Goal: Task Accomplishment & Management: Manage account settings

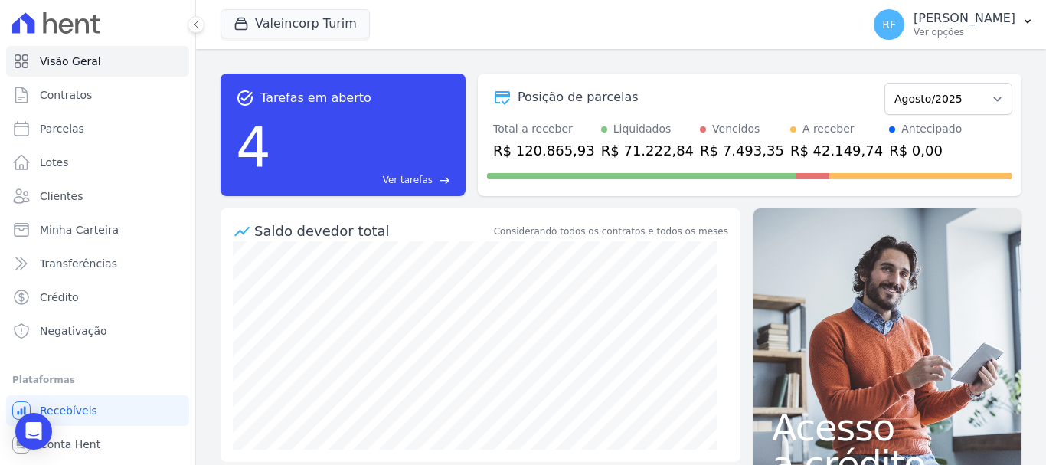
click at [755, 53] on div "task_alt Tarefas em aberto 4 Ver tarefas east Posição de parcelas Julho/2024 Ag…" at bounding box center [621, 257] width 850 height 416
click at [79, 129] on span "Parcelas" at bounding box center [62, 128] width 44 height 15
select select
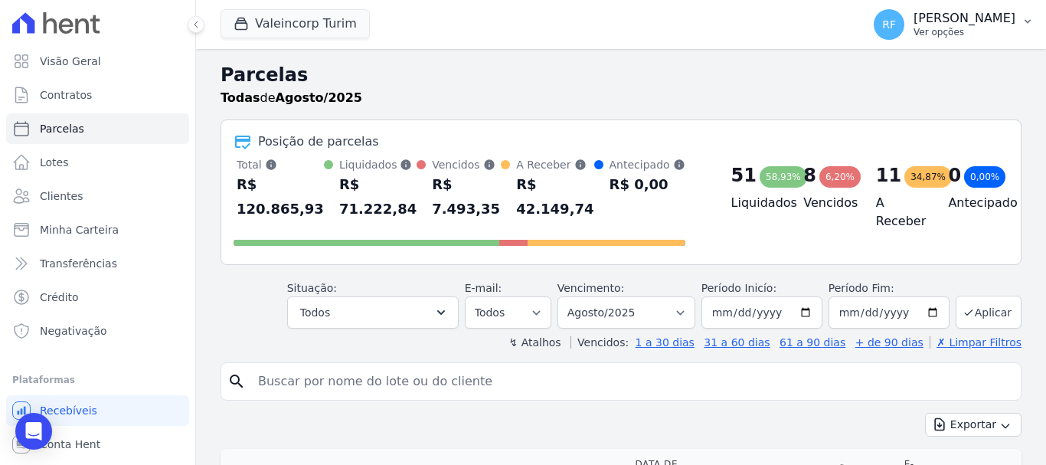
click at [968, 20] on p "[PERSON_NAME]" at bounding box center [964, 18] width 102 height 15
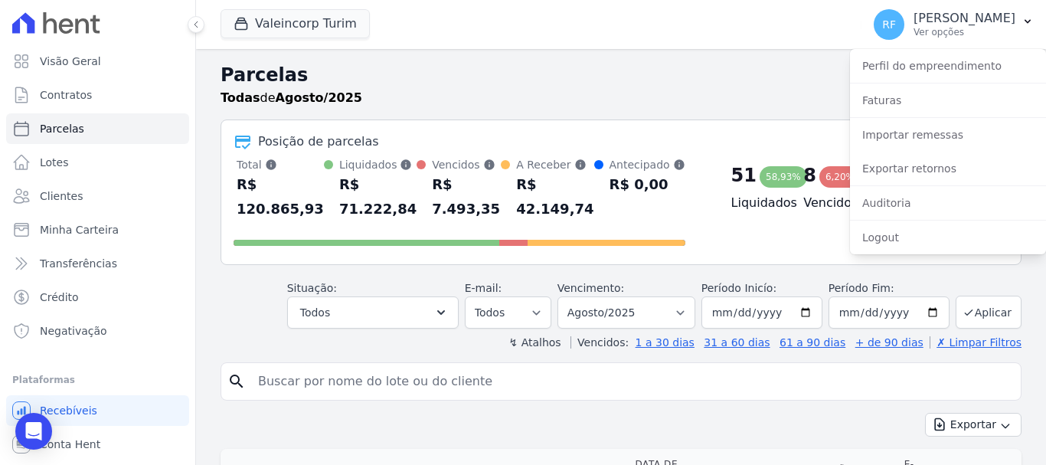
click at [978, 154] on div "Exportar retornos" at bounding box center [948, 169] width 196 height 34
click at [975, 162] on link "Exportar retornos" at bounding box center [948, 169] width 196 height 28
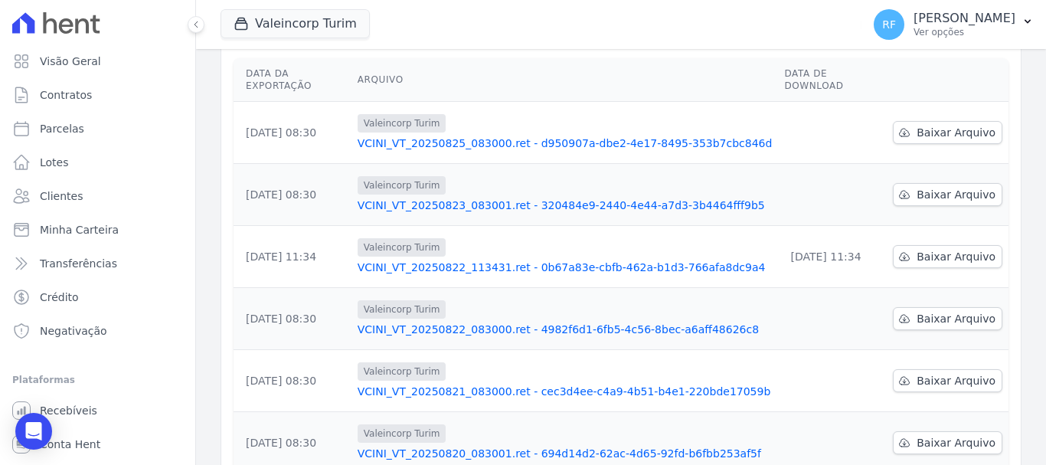
scroll to position [350, 0]
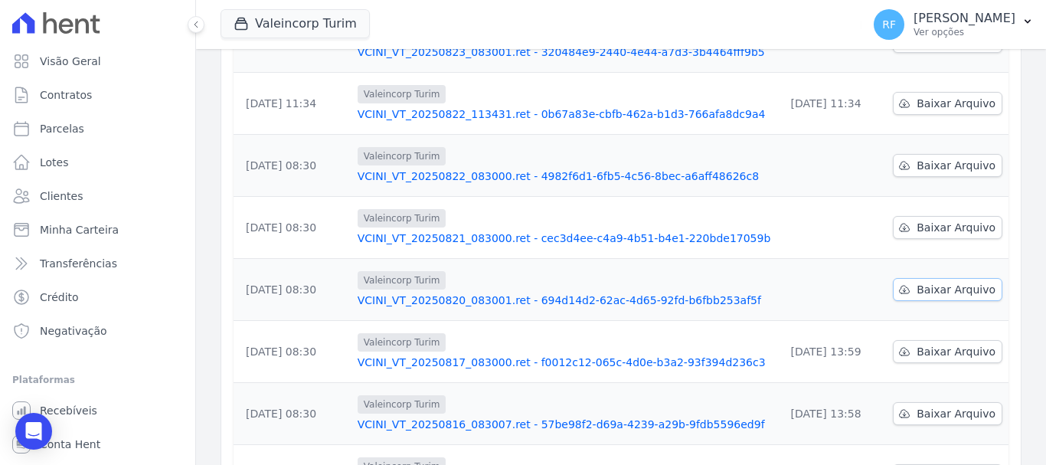
click at [924, 282] on span "Baixar Arquivo" at bounding box center [955, 289] width 79 height 15
click at [923, 220] on span "Baixar Arquivo" at bounding box center [955, 227] width 79 height 15
click at [916, 158] on span "Baixar Arquivo" at bounding box center [955, 165] width 79 height 15
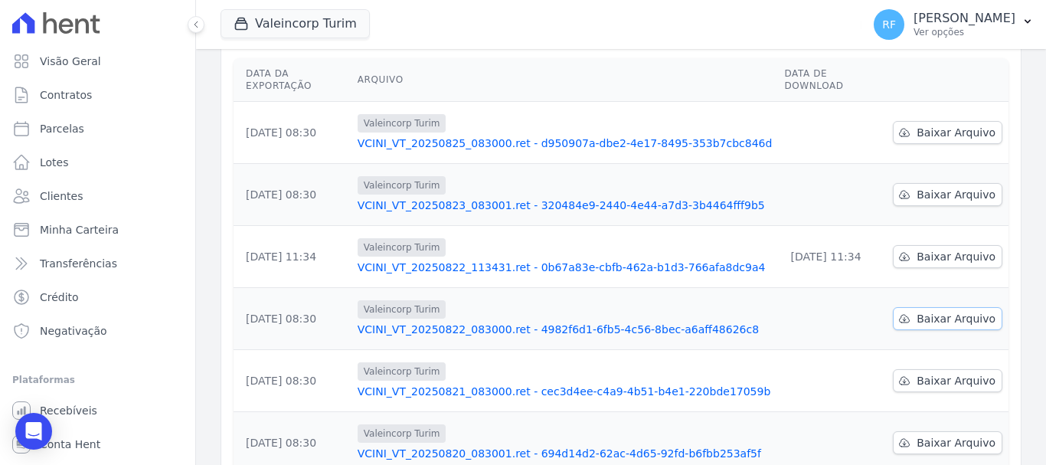
scroll to position [120, 0]
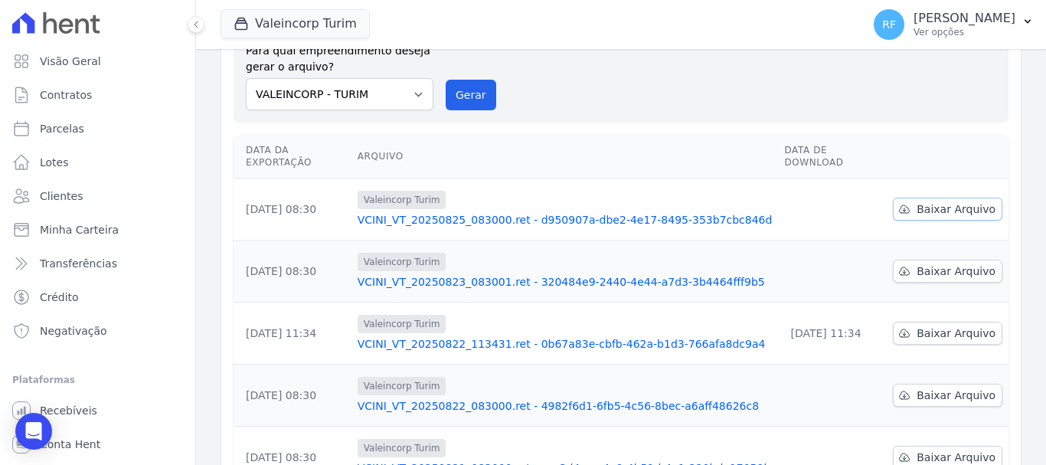
click at [921, 201] on span "Baixar Arquivo" at bounding box center [955, 208] width 79 height 15
click at [928, 263] on span "Baixar Arquivo" at bounding box center [955, 270] width 79 height 15
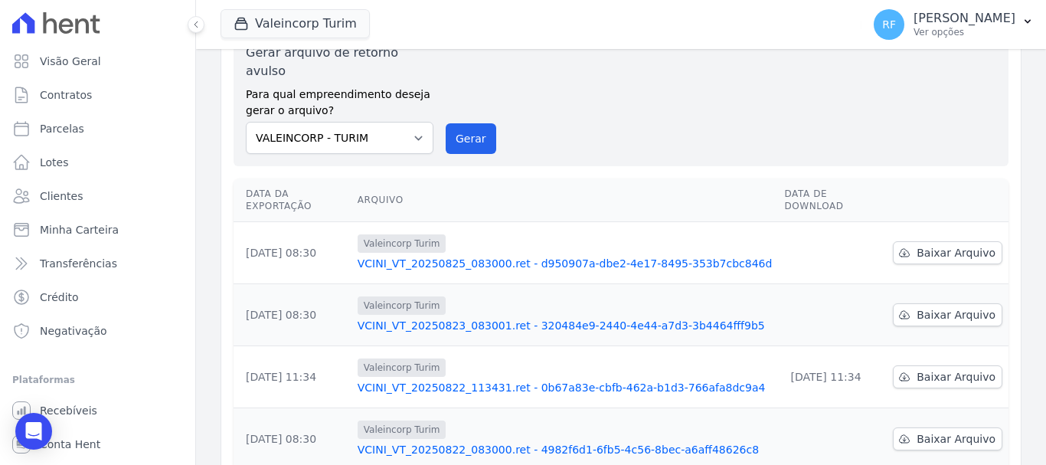
scroll to position [0, 0]
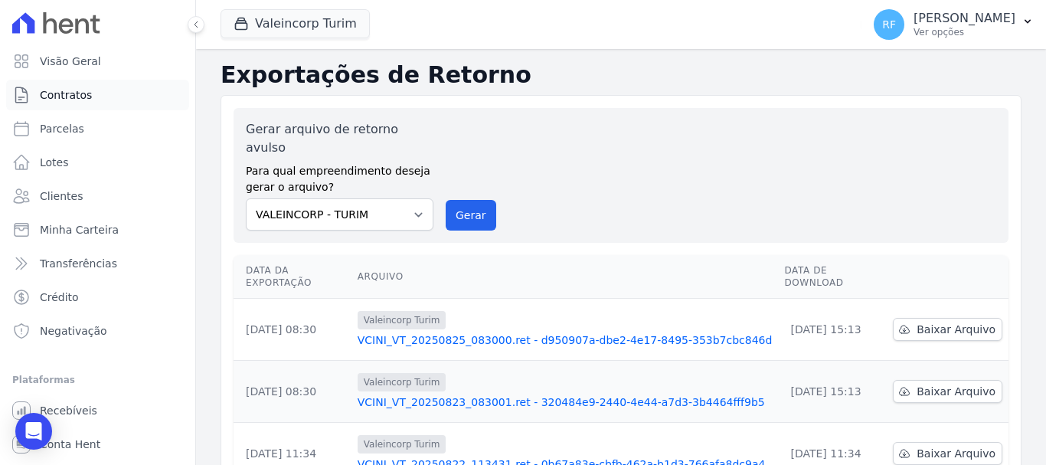
click at [43, 99] on span "Contratos" at bounding box center [66, 94] width 52 height 15
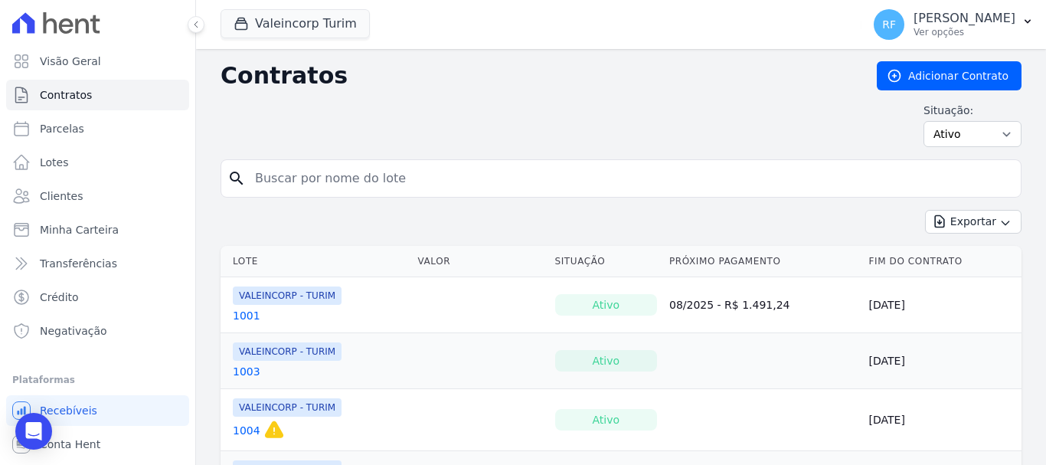
click at [392, 172] on input "search" at bounding box center [630, 178] width 769 height 31
type input "1206"
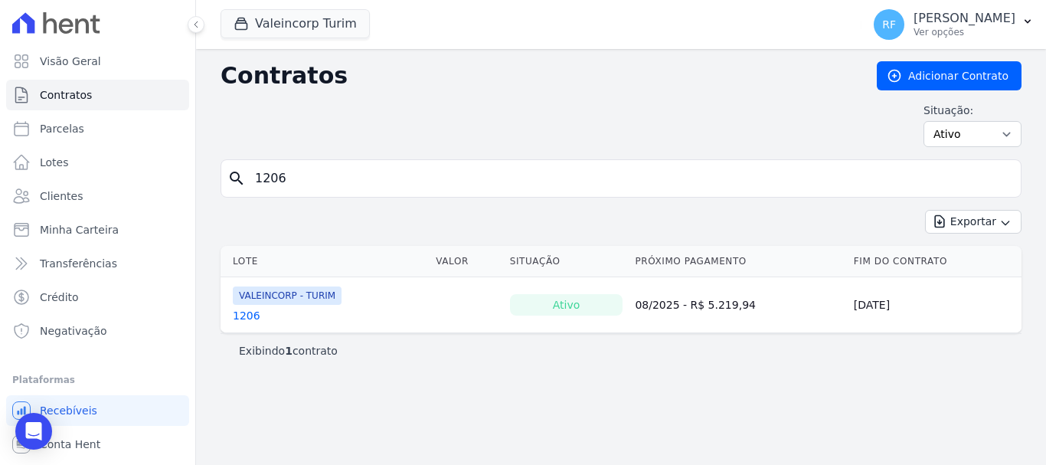
click at [249, 312] on link "1206" at bounding box center [247, 315] width 28 height 15
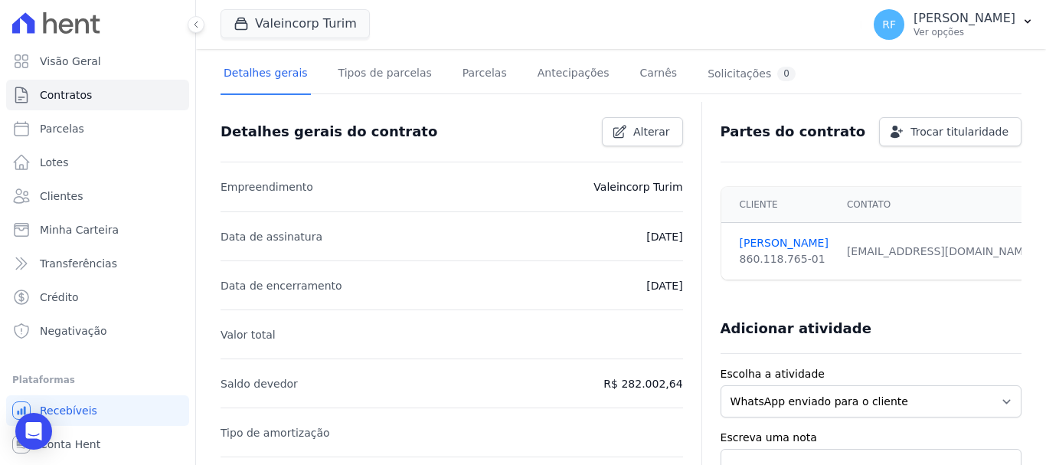
scroll to position [18, 0]
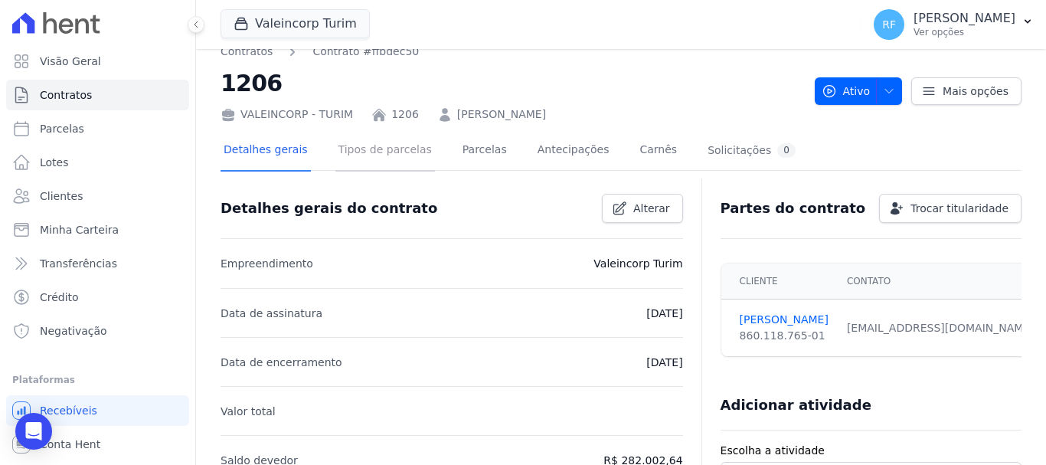
click at [354, 167] on link "Tipos de parcelas" at bounding box center [385, 151] width 100 height 41
click at [367, 155] on link "Tipos de parcelas" at bounding box center [385, 151] width 100 height 41
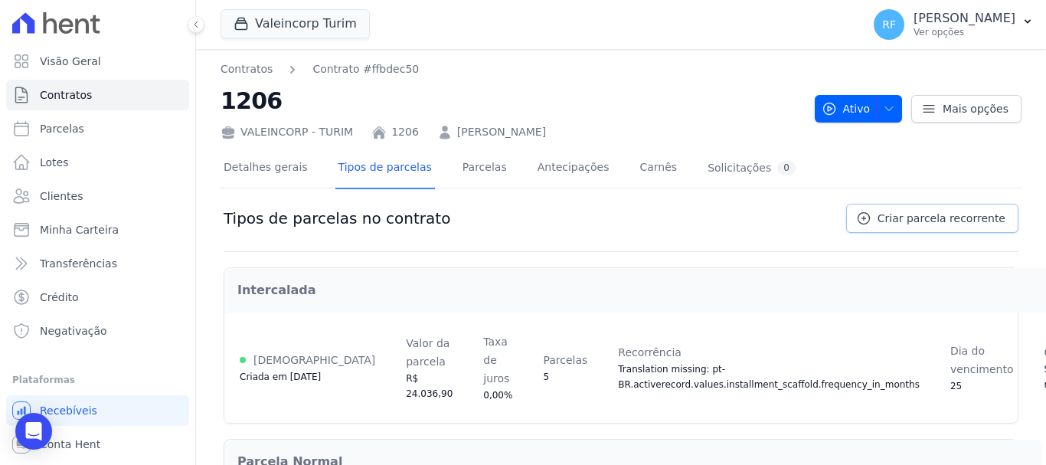
click at [933, 225] on span "Criar parcela recorrente" at bounding box center [941, 218] width 128 height 15
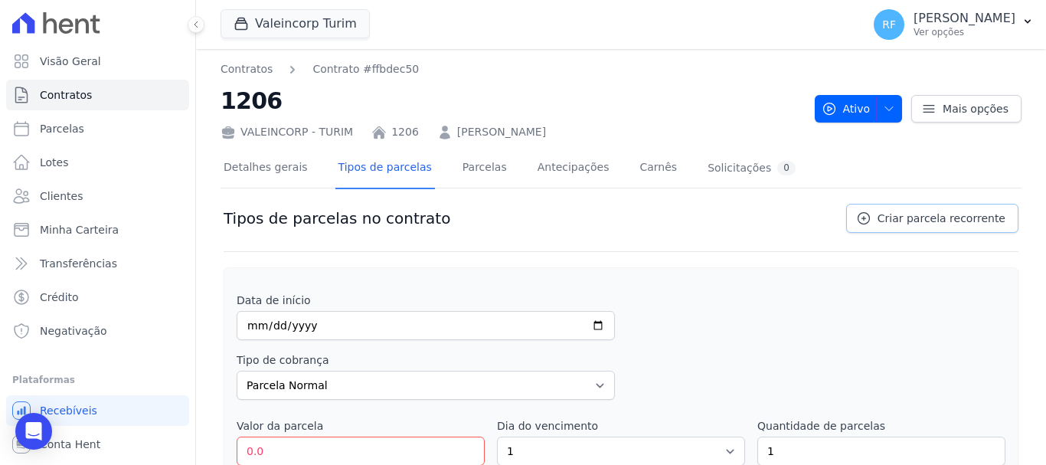
scroll to position [77, 0]
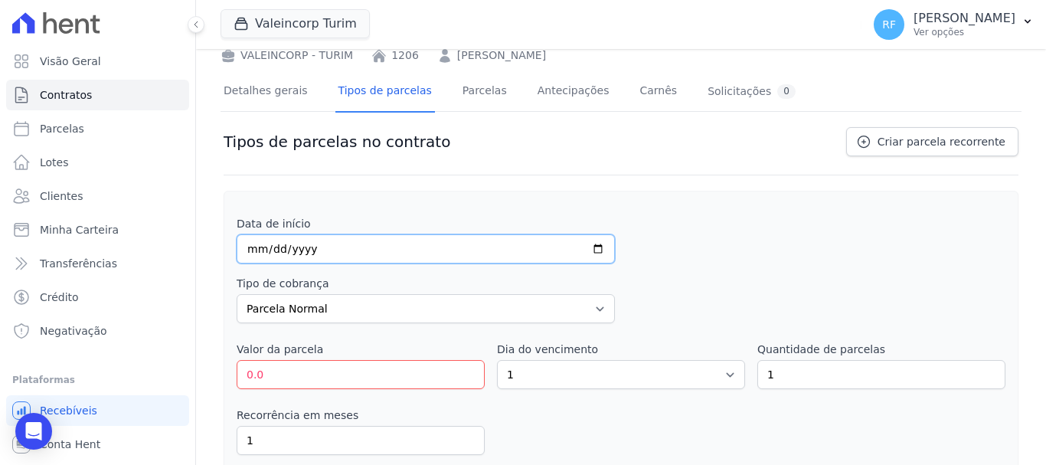
click at [247, 253] on input "date" at bounding box center [426, 248] width 378 height 29
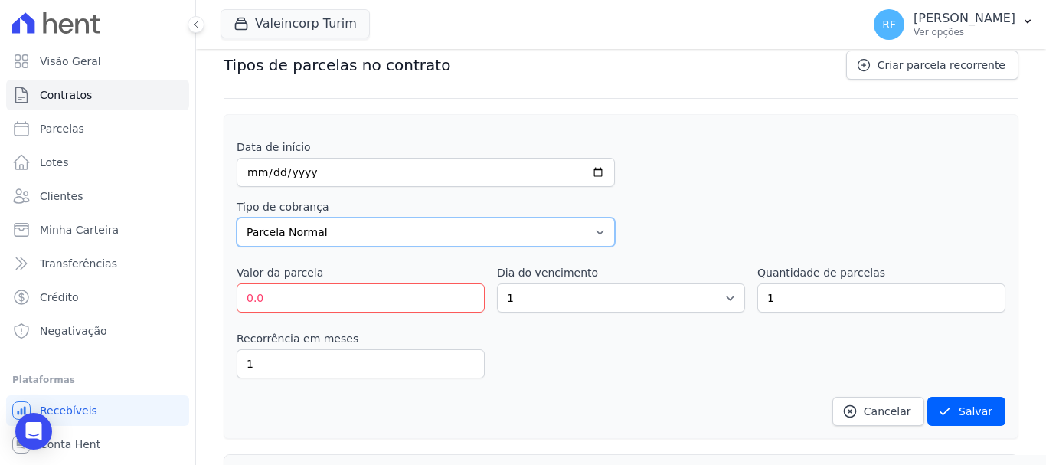
click at [403, 235] on select "Parcela Normal Entrada Sinal Intercalada Chaves Pré-chaves Pós-chaves Impostos …" at bounding box center [426, 231] width 378 height 29
click at [282, 157] on div "Data de início" at bounding box center [426, 162] width 378 height 47
click at [263, 160] on input "date" at bounding box center [426, 172] width 378 height 29
type input "2025-08-29"
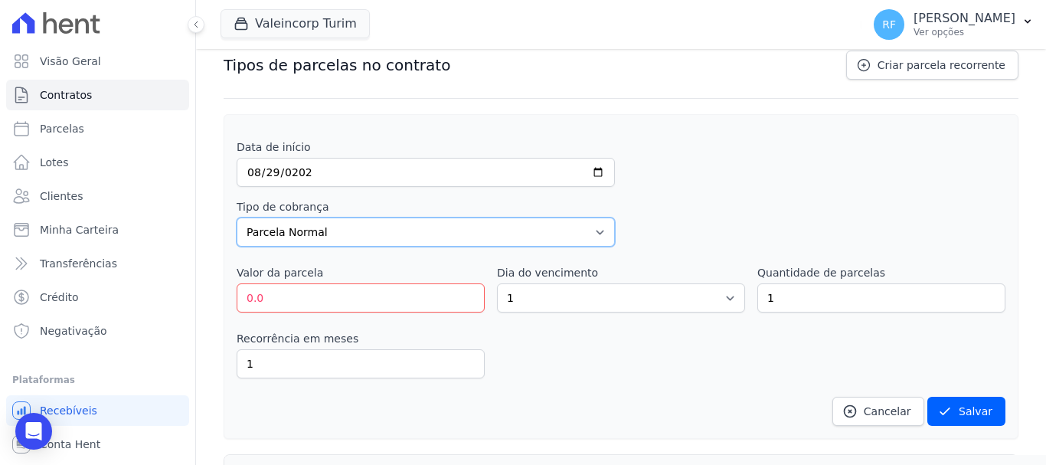
click at [453, 234] on select "Parcela Normal Entrada Sinal Intercalada Chaves Pré-chaves Pós-chaves Impostos …" at bounding box center [426, 231] width 378 height 29
select select "interleaved"
click at [237, 217] on select "Parcela Normal Entrada Sinal Intercalada Chaves Pré-chaves Pós-chaves Impostos …" at bounding box center [426, 231] width 378 height 29
click at [649, 202] on div "Tipo de cobrança Parcela Normal Entrada Sinal Intercalada Chaves Pré-chaves Pós…" at bounding box center [621, 222] width 769 height 47
click at [341, 311] on input "0.0" at bounding box center [361, 297] width 248 height 29
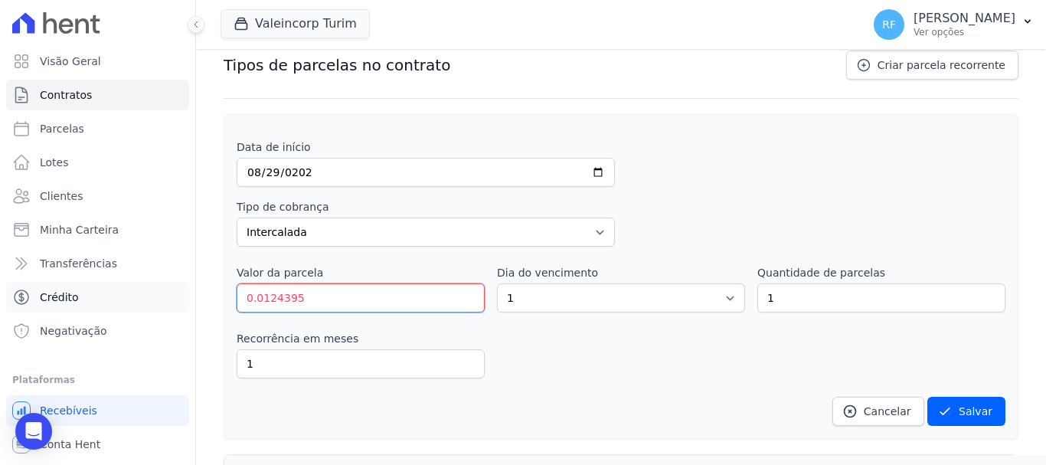
drag, startPoint x: 298, startPoint y: 292, endPoint x: 158, endPoint y: 292, distance: 139.3
click at [158, 292] on div "Visão Geral Contratos Parcelas Lotes Clientes Minha Carteira Transferências Cré…" at bounding box center [523, 232] width 1046 height 465
type input "1243.95"
click at [610, 374] on div "Recorrência em meses 1 in_advance" at bounding box center [621, 354] width 769 height 47
click at [595, 296] on select "1 2 3 4 5 6 7 8 9 10 11 12 13 14 15 16 17 18 19 20 21 22 23 24 25 26 27 28 29 3…" at bounding box center [621, 297] width 248 height 29
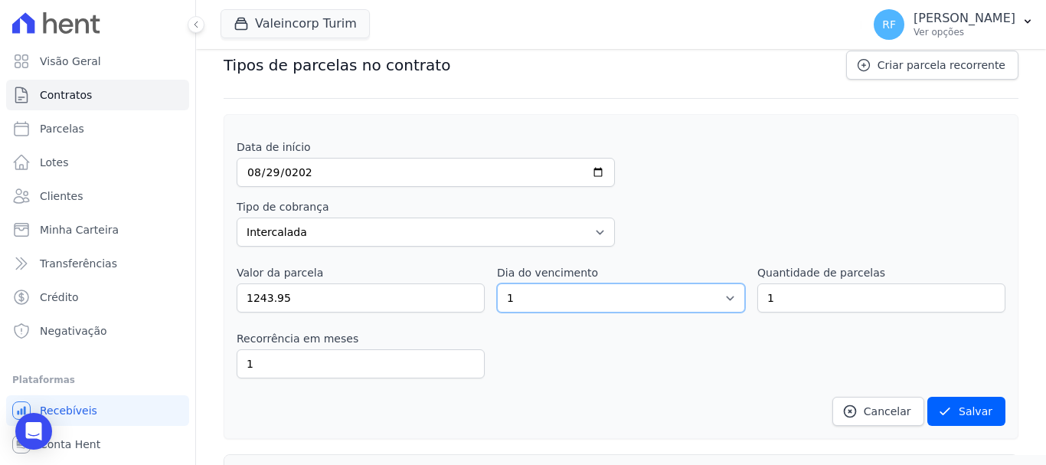
click at [595, 296] on select "1 2 3 4 5 6 7 8 9 10 11 12 13 14 15 16 17 18 19 20 21 22 23 24 25 26 27 28 29 3…" at bounding box center [621, 297] width 248 height 29
click at [639, 293] on select "1 2 3 4 5 6 7 8 9 10 11 12 13 14 15 16 17 18 19 20 21 22 23 24 25 26 27 28 29 3…" at bounding box center [621, 297] width 248 height 29
click at [638, 293] on select "1 2 3 4 5 6 7 8 9 10 11 12 13 14 15 16 17 18 19 20 21 22 23 24 25 26 27 28 29 3…" at bounding box center [621, 297] width 248 height 29
select select "29"
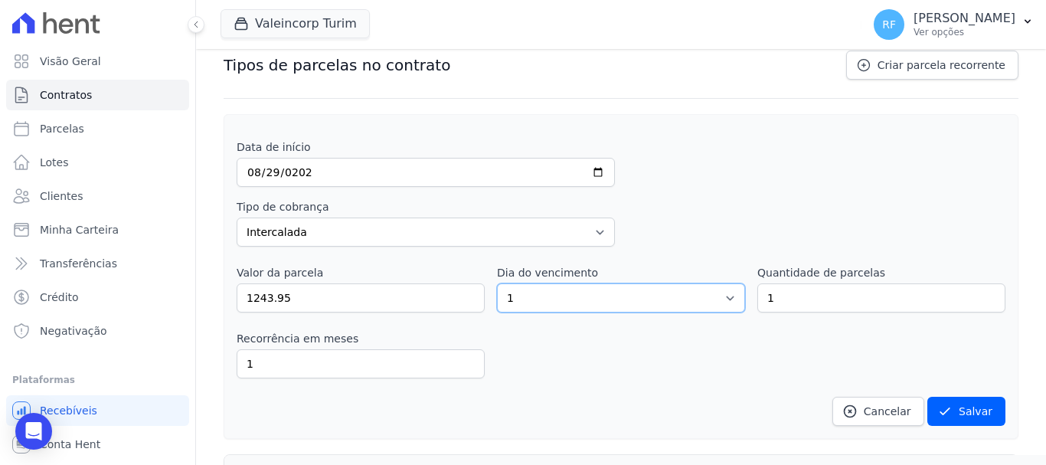
click at [497, 283] on select "1 2 3 4 5 6 7 8 9 10 11 12 13 14 15 16 17 18 19 20 21 22 23 24 25 26 27 28 29 3…" at bounding box center [621, 297] width 248 height 29
click at [645, 243] on div "Tipo de cobrança Parcela Normal Entrada Sinal Intercalada Chaves Pré-chaves Pós…" at bounding box center [621, 222] width 769 height 47
click at [665, 250] on div "Data de início 2025-08-29 Tipo de cobrança Parcela Normal Entrada Sinal Interca…" at bounding box center [621, 282] width 769 height 286
click at [826, 305] on input "1" at bounding box center [881, 297] width 248 height 29
click at [675, 332] on div "Recorrência em meses 1 in_advance" at bounding box center [621, 354] width 769 height 47
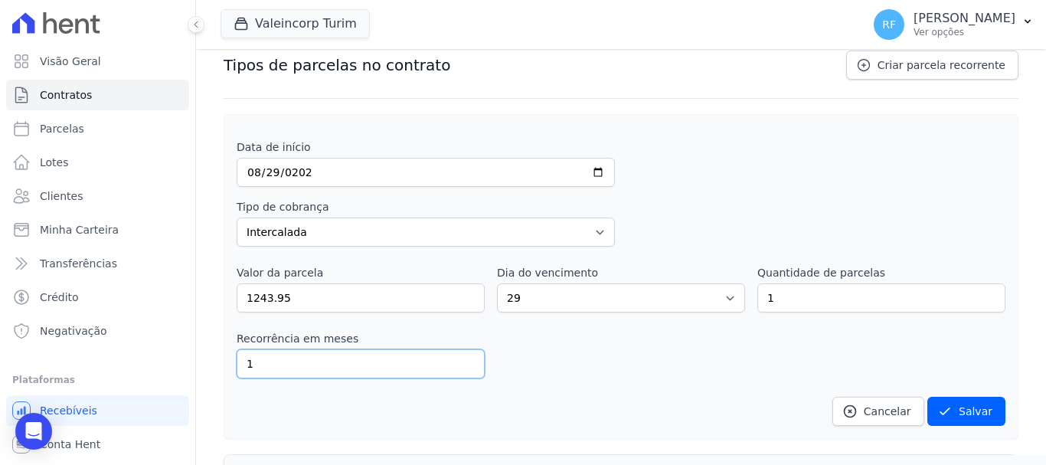
click at [355, 376] on input "1" at bounding box center [361, 363] width 248 height 29
click at [576, 377] on div "Recorrência em meses 1 in_advance" at bounding box center [621, 354] width 769 height 47
click at [984, 410] on button "Salvar" at bounding box center [966, 411] width 78 height 29
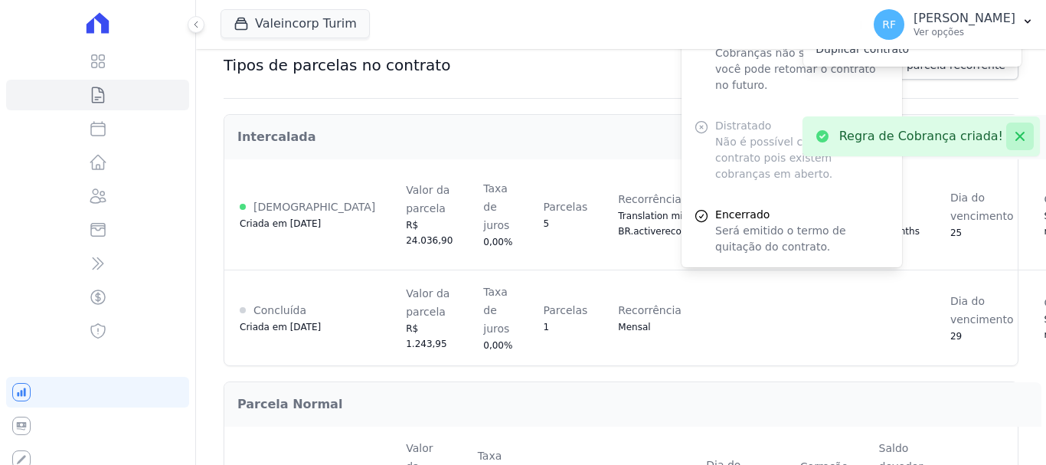
click at [1012, 142] on icon at bounding box center [1019, 136] width 15 height 15
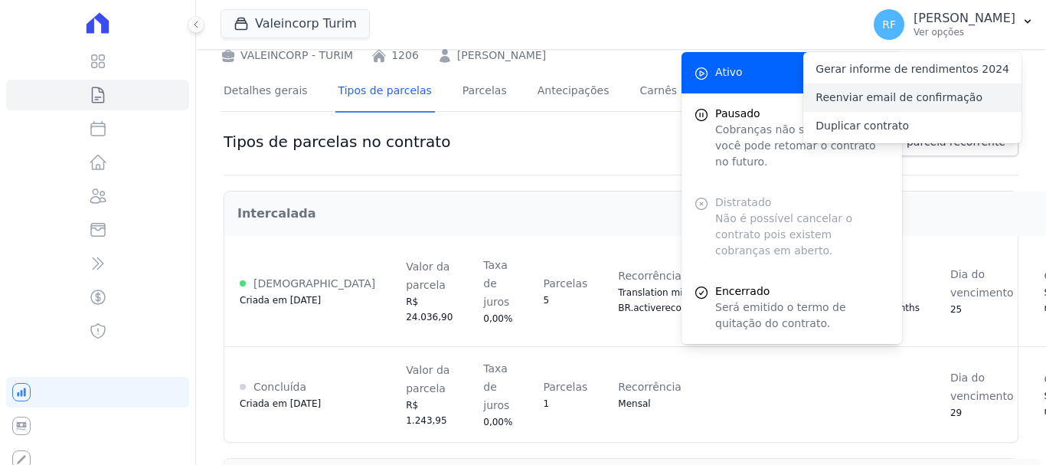
scroll to position [0, 0]
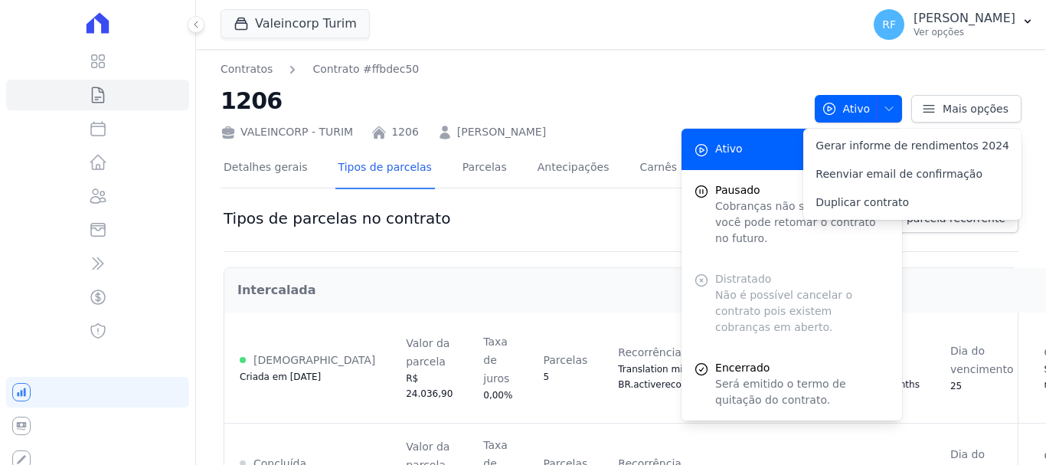
click at [581, 242] on div "Tipos de parcelas no contrato Criar parcela recorrente" at bounding box center [621, 228] width 795 height 48
click at [639, 79] on div "Contratos Contrato #ffbdec50 1206 VALEINCORP - TURIM 1206 Enyla Cerqueira Andra…" at bounding box center [511, 100] width 582 height 79
click at [792, 64] on nav "Contratos Contrato #ffbdec50" at bounding box center [511, 69] width 582 height 16
click at [852, 112] on span "Ativo" at bounding box center [845, 109] width 49 height 28
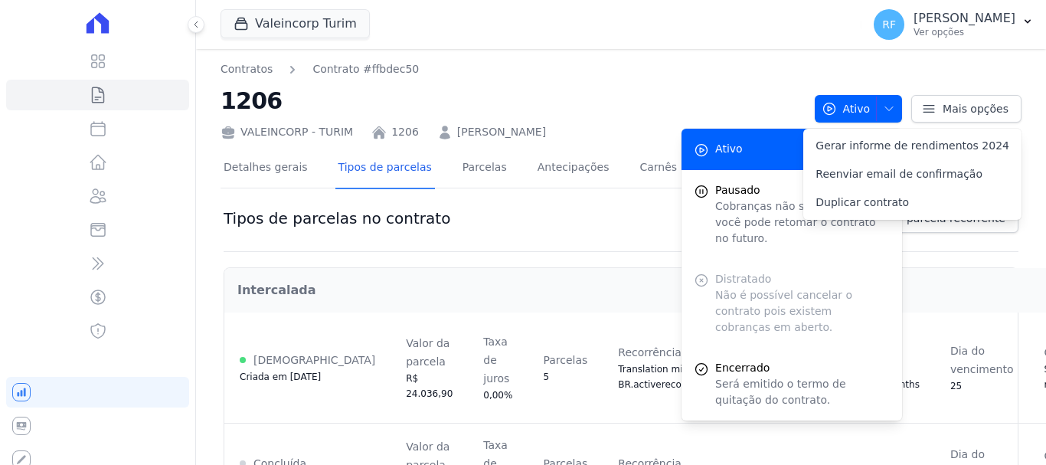
click at [821, 57] on div "Contratos Contrato #ffbdec50 1206 VALEINCORP - TURIM 1206 Enyla Cerqueira Andra…" at bounding box center [621, 382] width 850 height 666
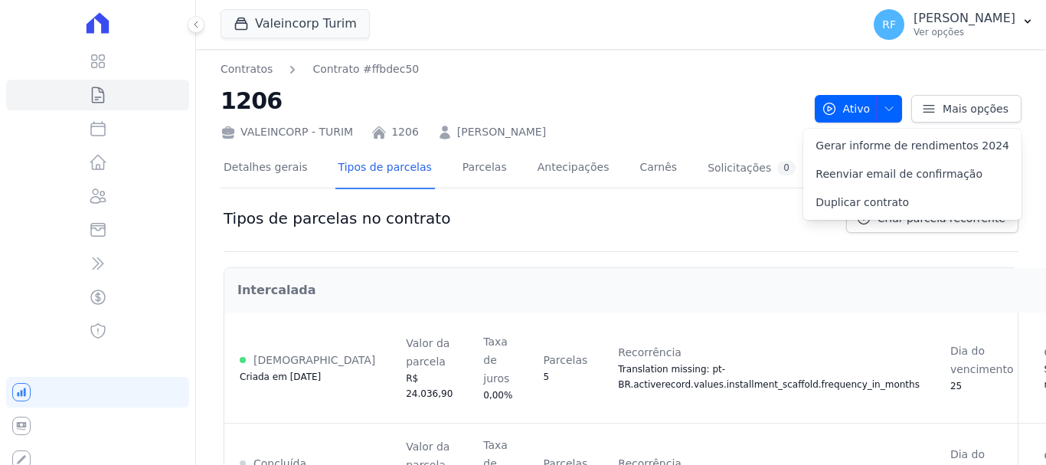
click at [746, 82] on div "Contratos Contrato #ffbdec50 1206 VALEINCORP - TURIM 1206 Enyla Cerqueira Andra…" at bounding box center [511, 100] width 582 height 79
click at [825, 273] on div "Intercalada" at bounding box center [754, 290] width 1059 height 43
click at [701, 30] on div "Valeincorp Turim Você possui apenas um empreendimento Aplicar" at bounding box center [537, 24] width 635 height 51
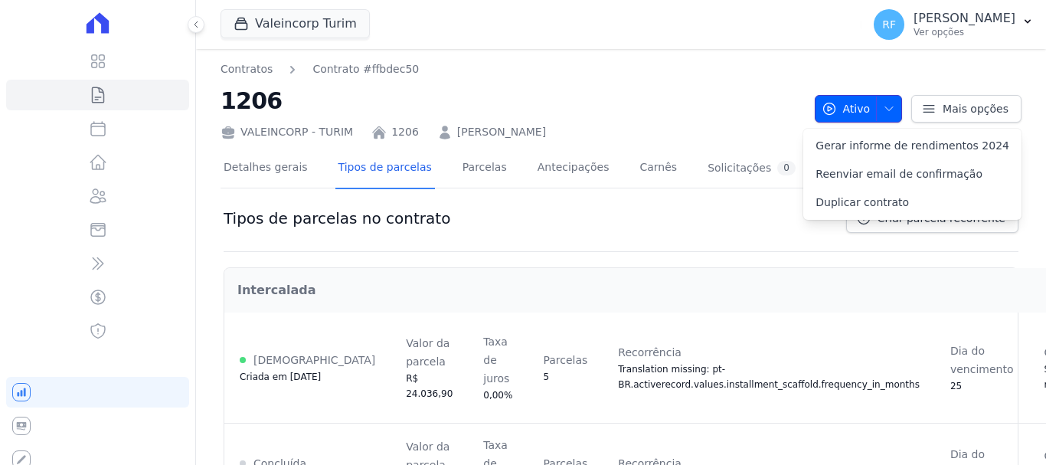
click at [840, 103] on span "Ativo" at bounding box center [845, 109] width 49 height 28
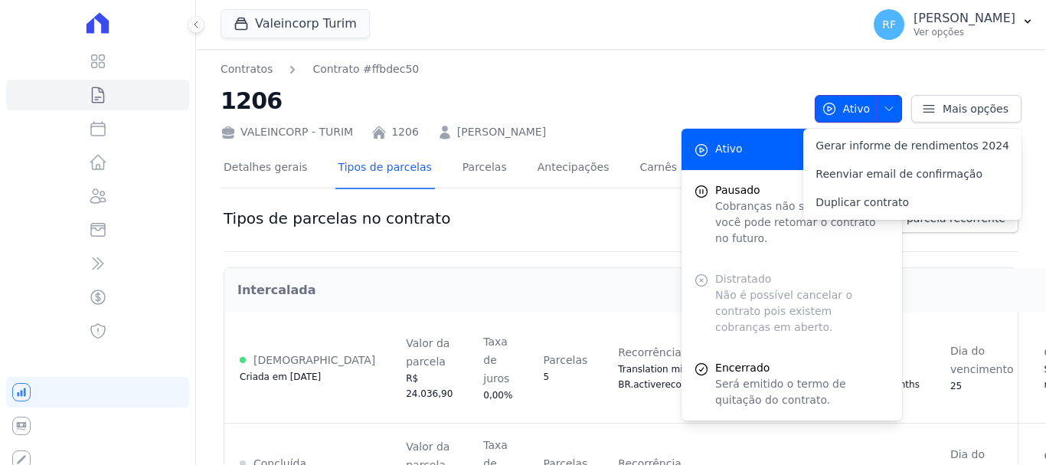
click at [848, 108] on span "Ativo" at bounding box center [845, 109] width 49 height 28
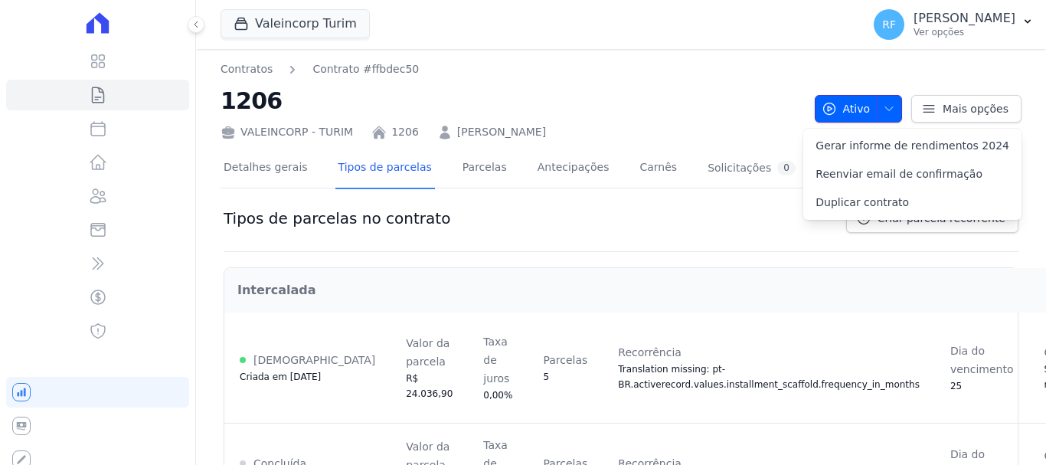
click at [883, 106] on icon "button" at bounding box center [889, 109] width 12 height 12
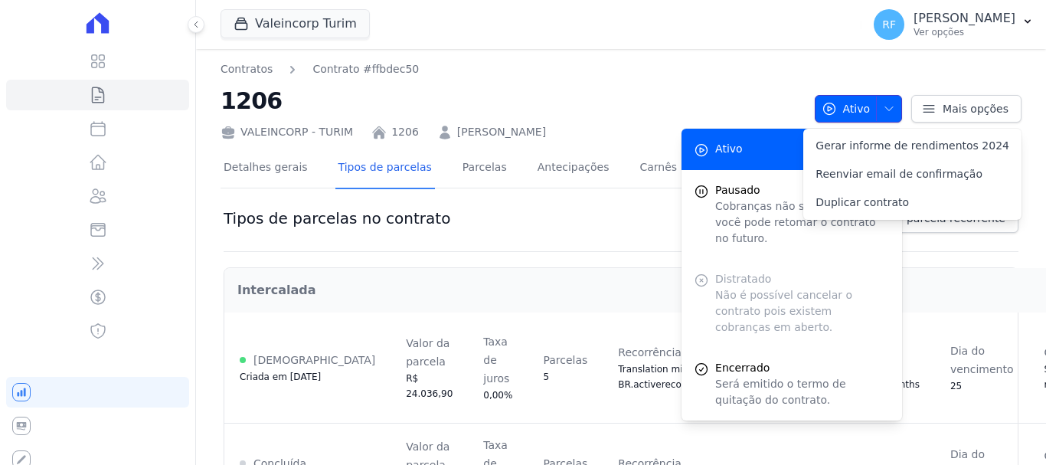
click at [883, 106] on icon "button" at bounding box center [889, 109] width 12 height 12
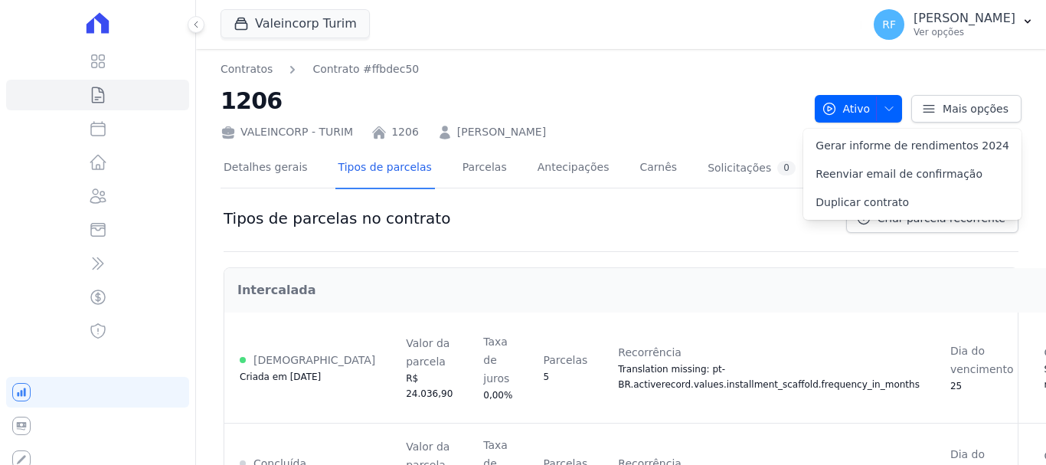
click at [727, 115] on h2 "1206" at bounding box center [511, 100] width 582 height 34
click at [445, 165] on div "Detalhes gerais Tipos de parcelas Parcelas Antecipações Carnês Solicitações 0" at bounding box center [509, 169] width 578 height 41
click at [459, 165] on link "Parcelas" at bounding box center [484, 169] width 51 height 41
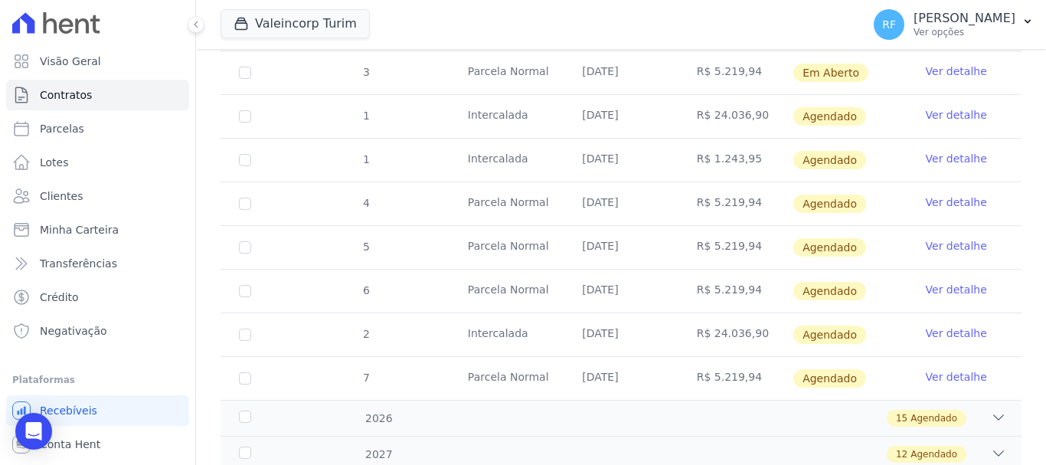
scroll to position [295, 0]
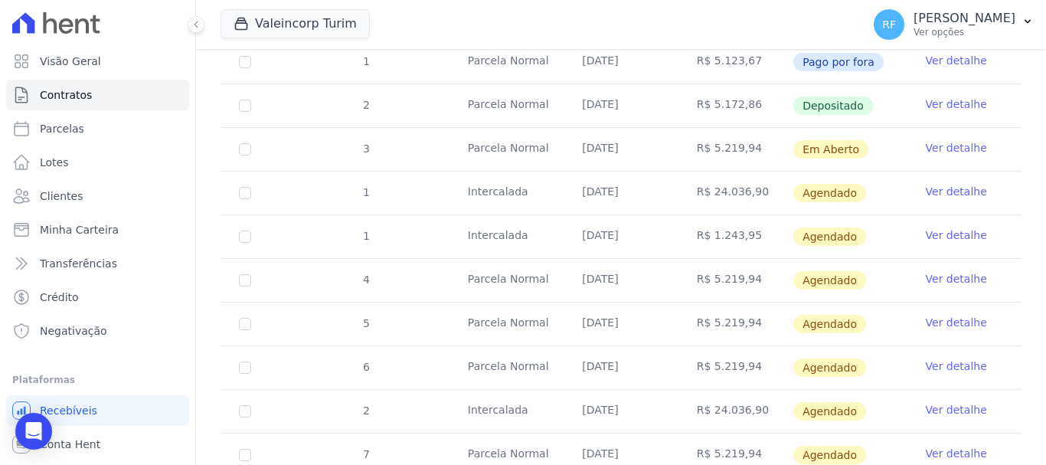
drag, startPoint x: 747, startPoint y: 225, endPoint x: 678, endPoint y: 217, distance: 70.1
click at [678, 217] on td "R$ 1.243,95" at bounding box center [735, 236] width 114 height 43
click at [769, 228] on td "R$ 1.243,95" at bounding box center [735, 236] width 114 height 43
drag, startPoint x: 743, startPoint y: 224, endPoint x: 690, endPoint y: 223, distance: 52.8
click at [690, 223] on td "R$ 1.243,95" at bounding box center [735, 236] width 114 height 43
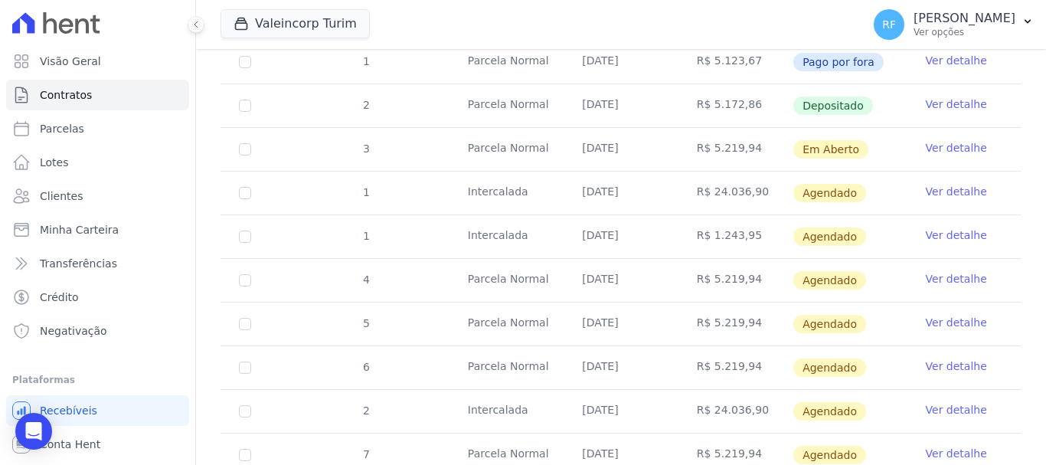
click at [940, 184] on link "Ver detalhe" at bounding box center [956, 191] width 61 height 15
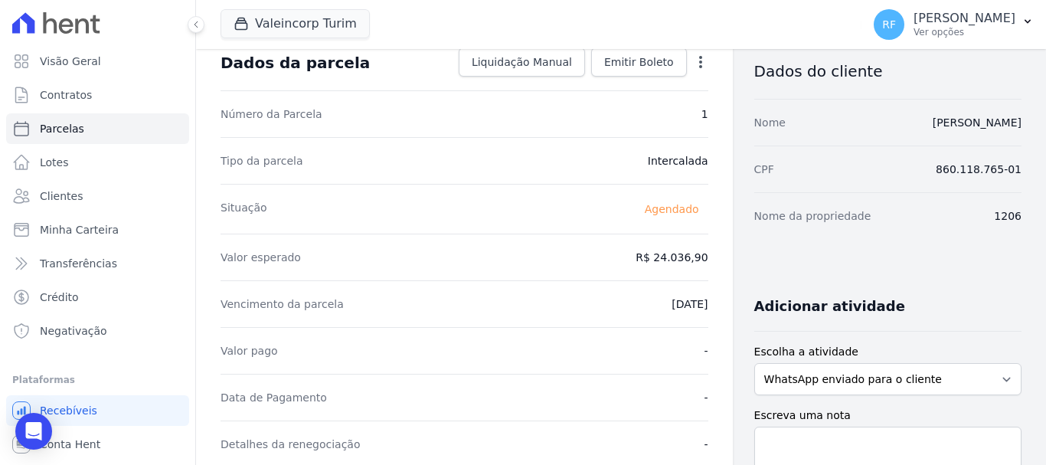
scroll to position [11, 0]
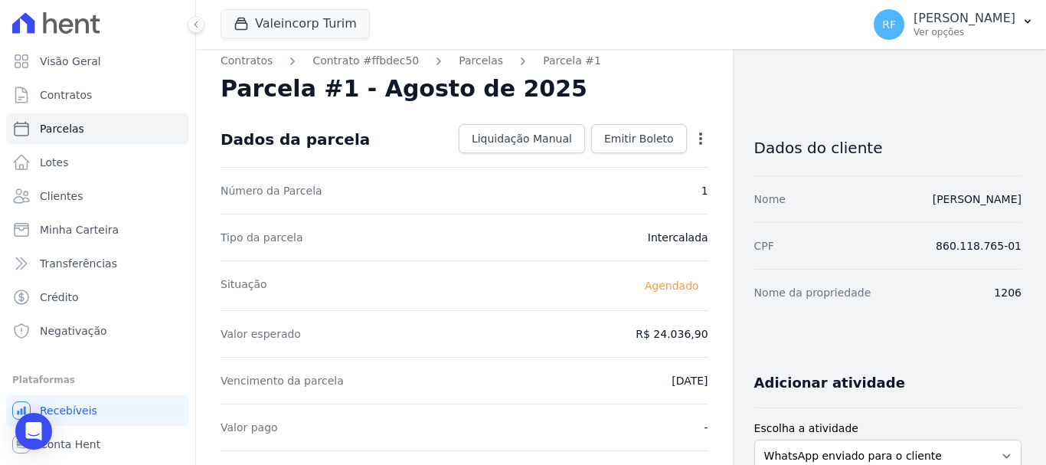
click at [693, 134] on icon "button" at bounding box center [700, 138] width 15 height 15
click at [693, 138] on icon "button" at bounding box center [700, 138] width 15 height 15
click at [699, 139] on icon "button" at bounding box center [700, 138] width 3 height 12
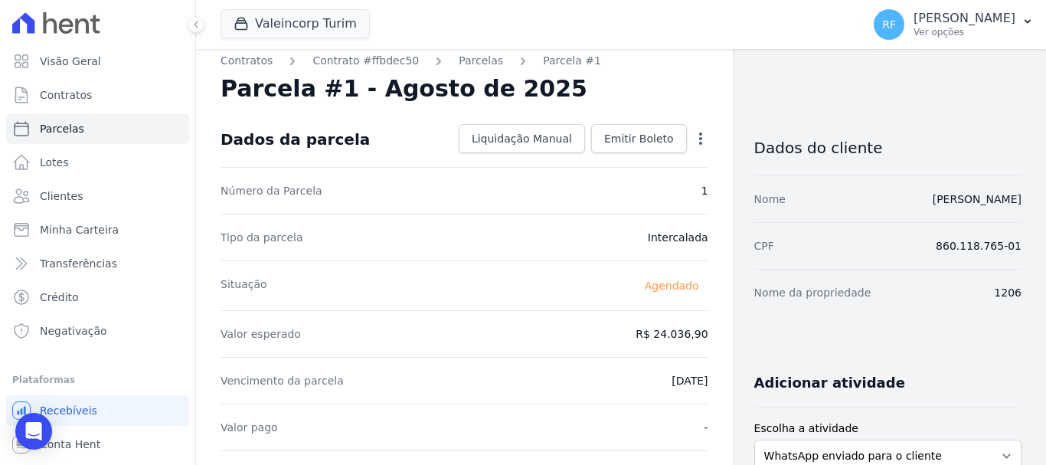
click at [699, 139] on icon "button" at bounding box center [700, 138] width 3 height 12
click at [697, 136] on icon "button" at bounding box center [700, 138] width 15 height 15
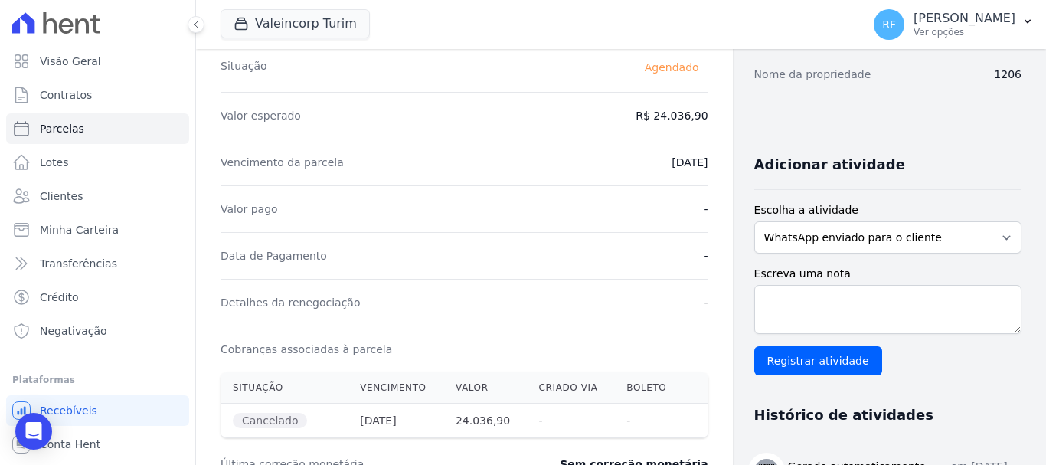
scroll to position [0, 0]
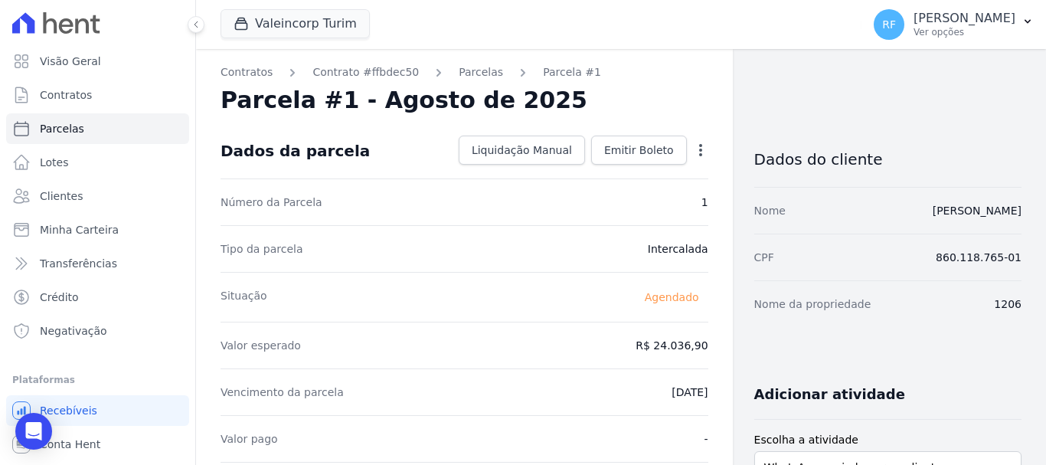
click at [699, 149] on icon "button" at bounding box center [700, 150] width 3 height 12
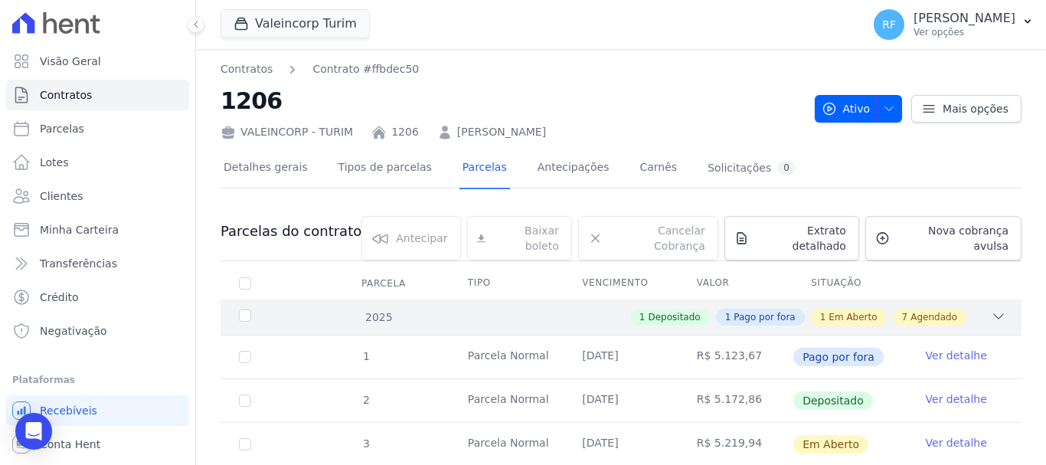
scroll to position [230, 0]
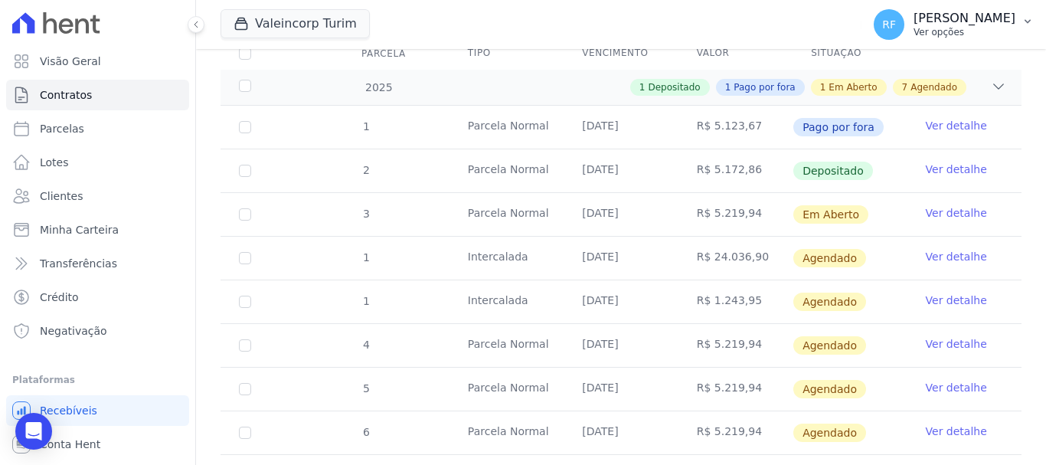
click at [994, 14] on p "[PERSON_NAME]" at bounding box center [964, 18] width 102 height 15
click at [968, 5] on button "RF [PERSON_NAME] Ver opções" at bounding box center [953, 24] width 185 height 43
click at [963, 25] on p "[PERSON_NAME]" at bounding box center [964, 18] width 102 height 15
click at [963, 24] on p "[PERSON_NAME]" at bounding box center [964, 18] width 102 height 15
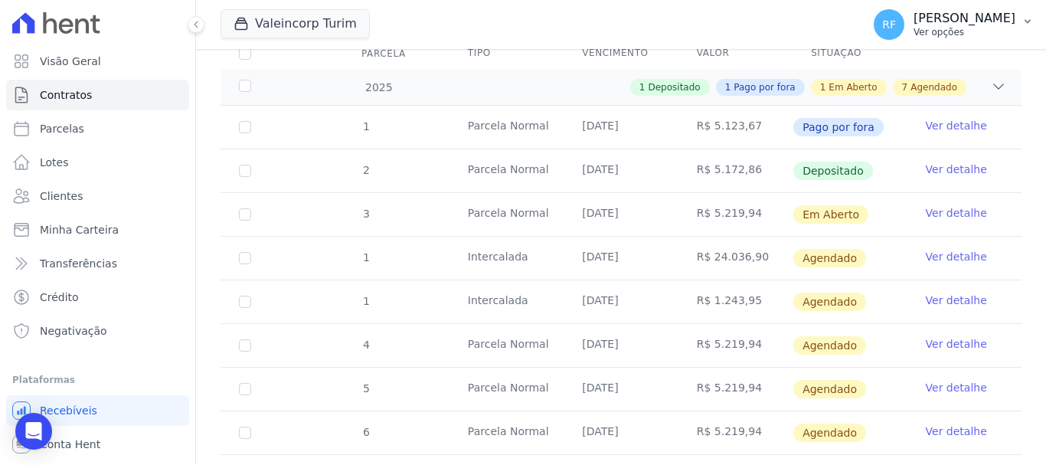
click at [1042, 5] on button "RF [PERSON_NAME] Ver opções" at bounding box center [953, 24] width 185 height 43
click at [1031, 21] on icon "button" at bounding box center [1027, 21] width 12 height 12
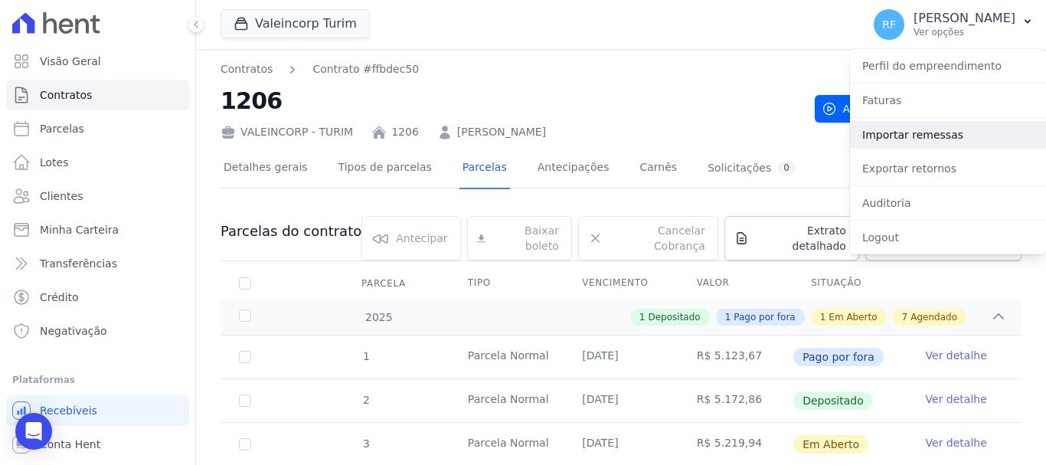
click at [911, 140] on link "Importar remessas" at bounding box center [948, 135] width 196 height 28
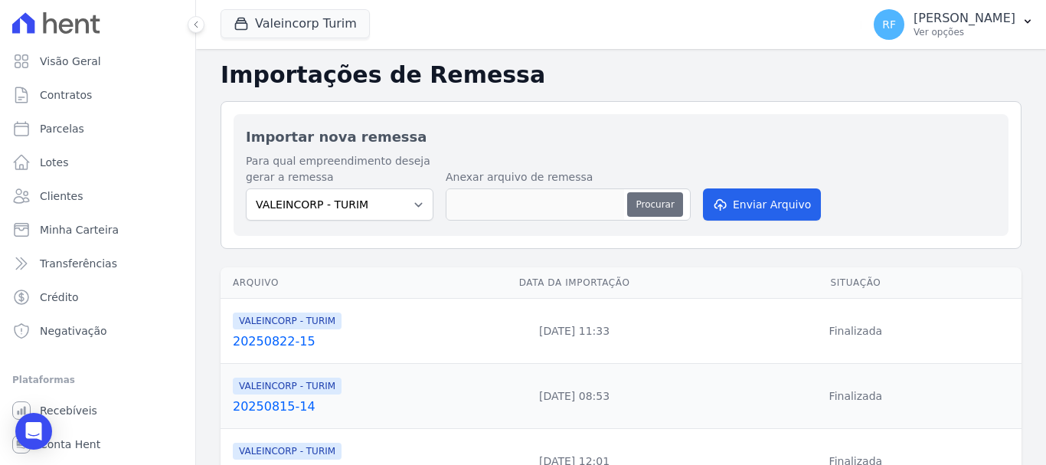
click at [647, 214] on button "Procurar" at bounding box center [654, 204] width 55 height 24
type input "20250825-16"
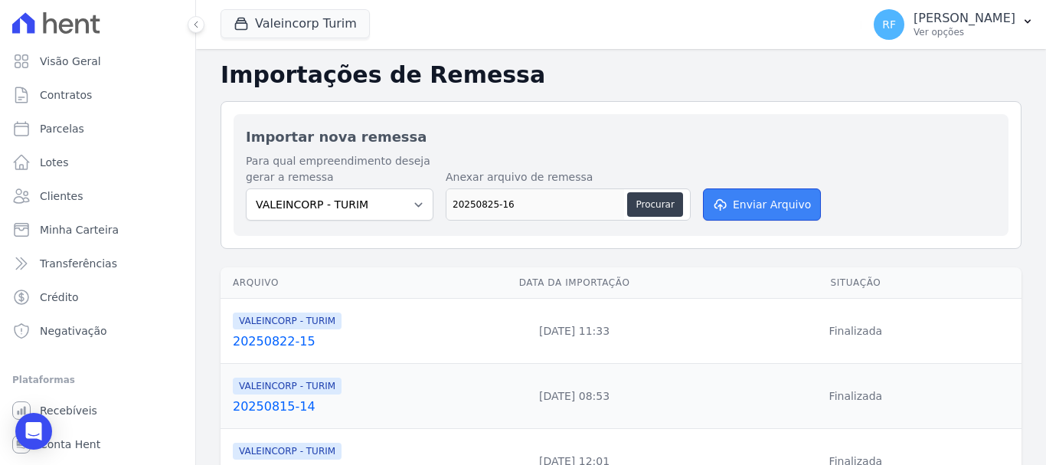
click at [759, 199] on button "Enviar Arquivo" at bounding box center [762, 204] width 118 height 32
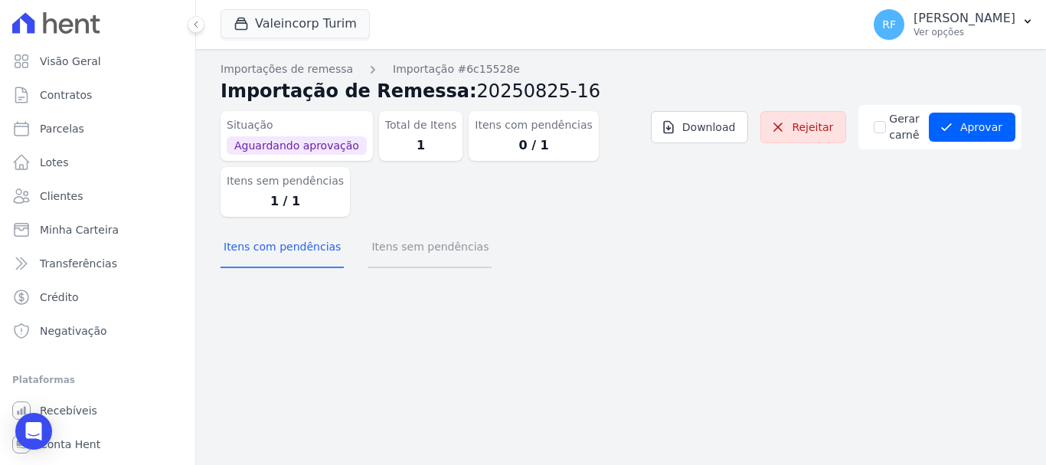
click at [422, 254] on button "Itens sem pendências" at bounding box center [429, 248] width 123 height 40
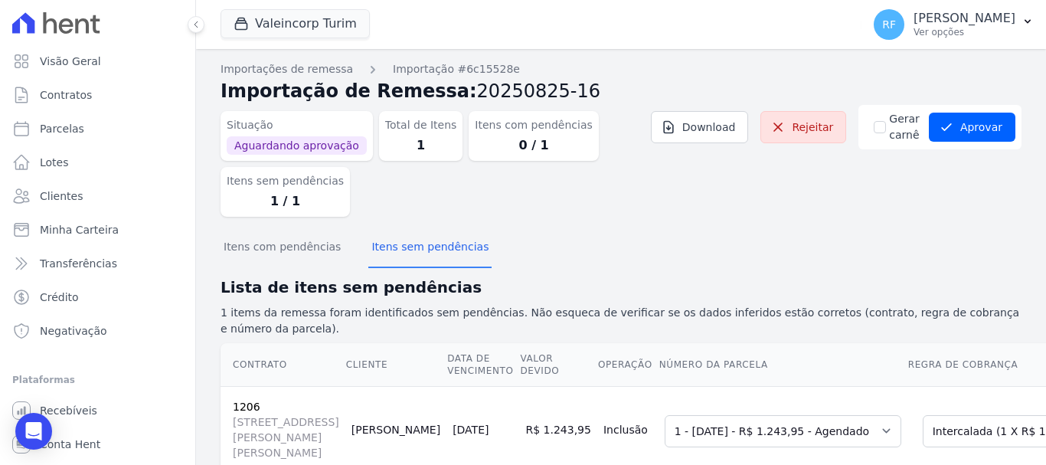
scroll to position [77, 0]
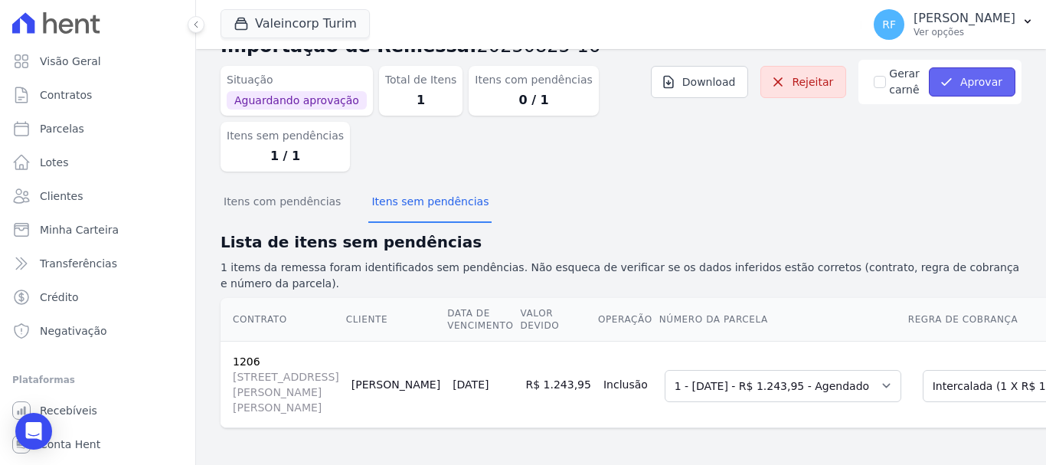
click at [971, 67] on button "Aprovar" at bounding box center [972, 81] width 87 height 29
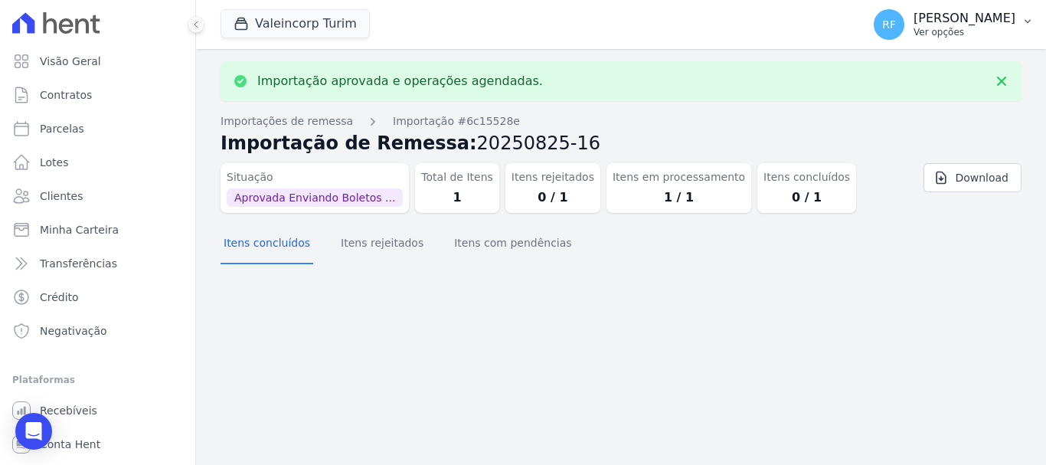
click at [982, 28] on p "Ver opções" at bounding box center [964, 32] width 102 height 12
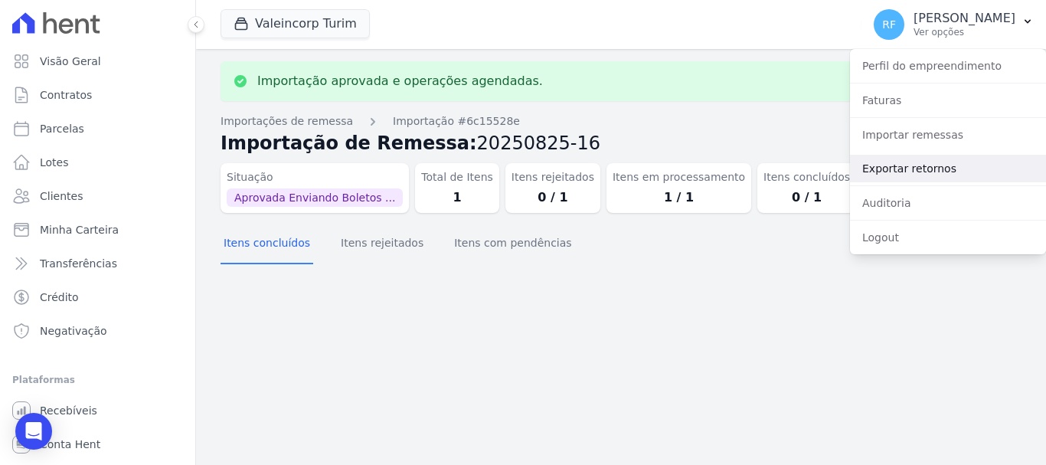
click at [929, 166] on link "Exportar retornos" at bounding box center [948, 169] width 196 height 28
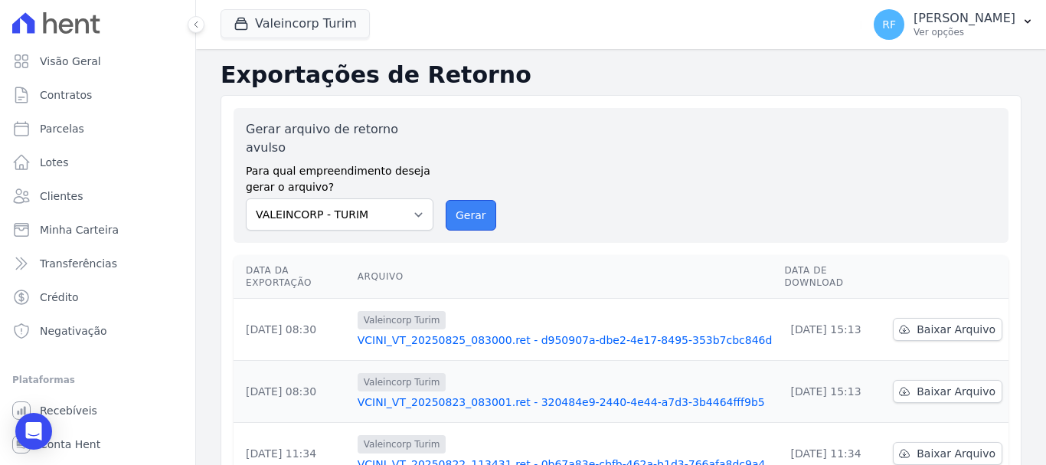
click at [475, 200] on button "Gerar" at bounding box center [471, 215] width 51 height 31
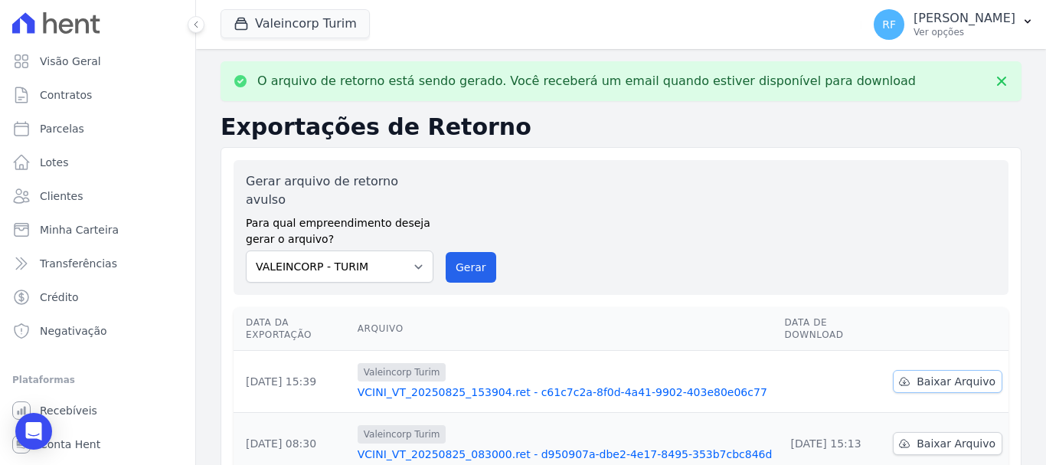
click at [984, 370] on link "Baixar Arquivo" at bounding box center [947, 381] width 109 height 23
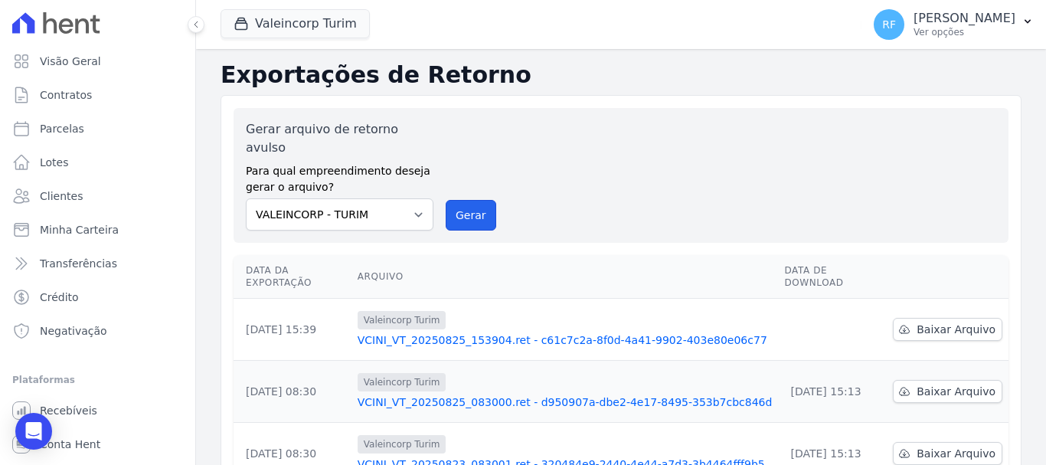
click at [482, 200] on button "Gerar" at bounding box center [471, 215] width 51 height 31
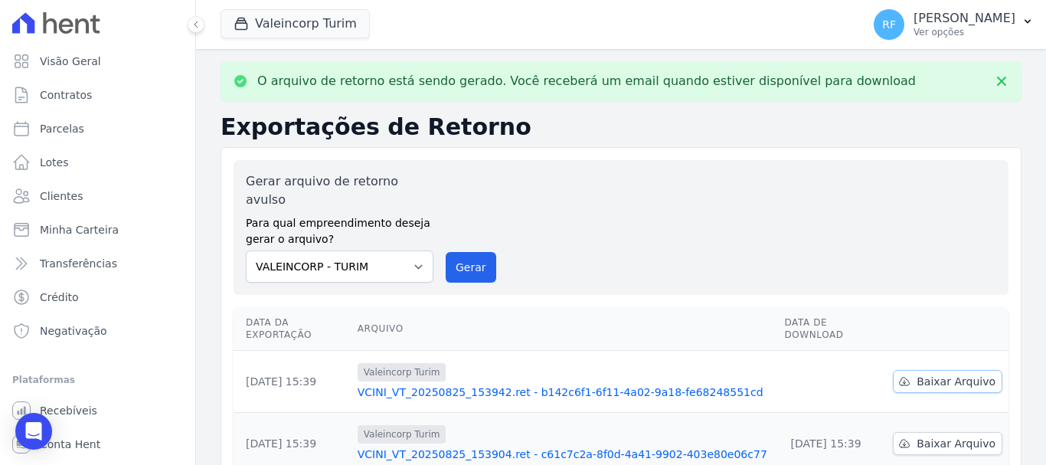
click at [942, 374] on span "Baixar Arquivo" at bounding box center [955, 381] width 79 height 15
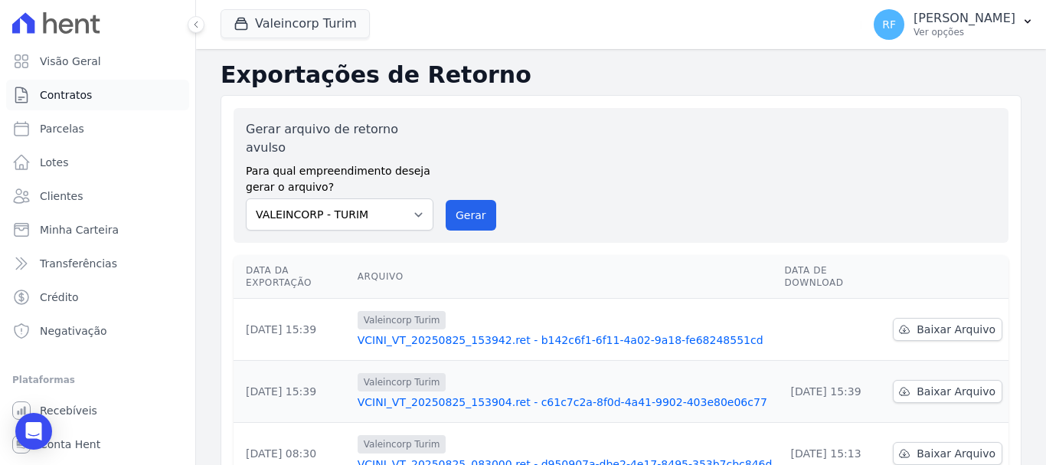
click at [77, 98] on span "Contratos" at bounding box center [66, 94] width 52 height 15
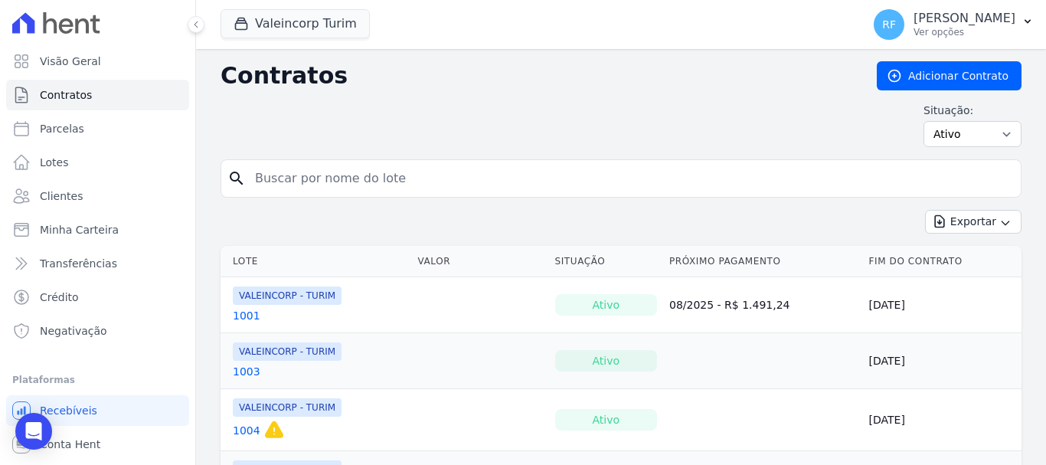
click at [367, 188] on input "search" at bounding box center [630, 178] width 769 height 31
type input "1206"
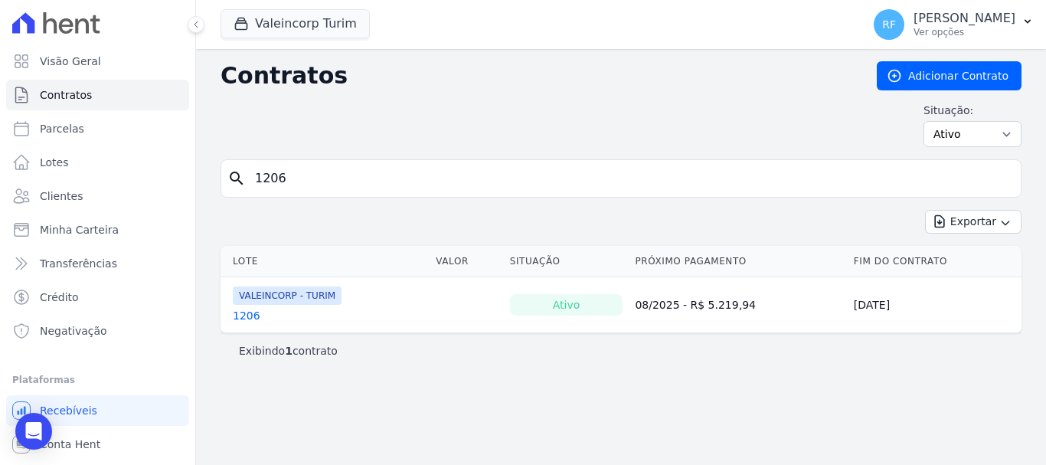
click at [243, 325] on td "VALEINCORP - TURIM 1206" at bounding box center [324, 304] width 209 height 55
click at [244, 318] on link "1206" at bounding box center [247, 315] width 28 height 15
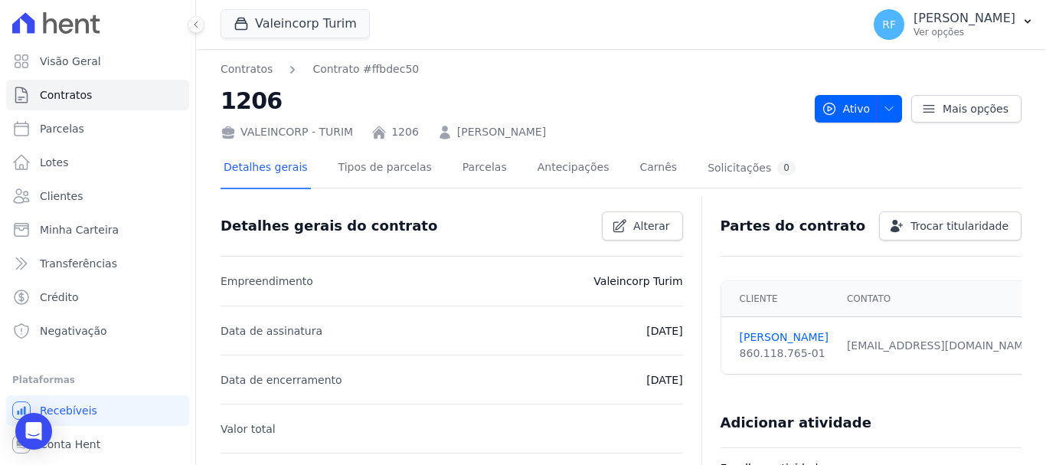
scroll to position [77, 0]
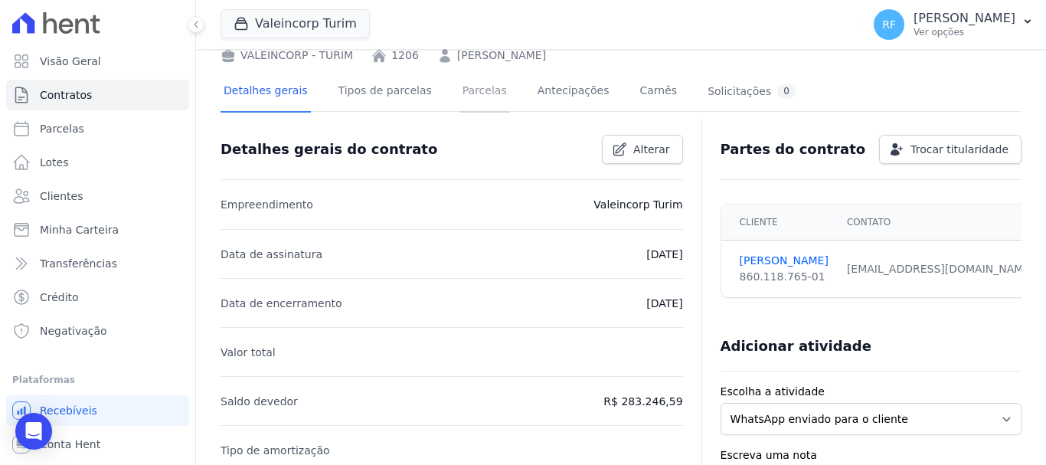
click at [459, 102] on link "Parcelas" at bounding box center [484, 92] width 51 height 41
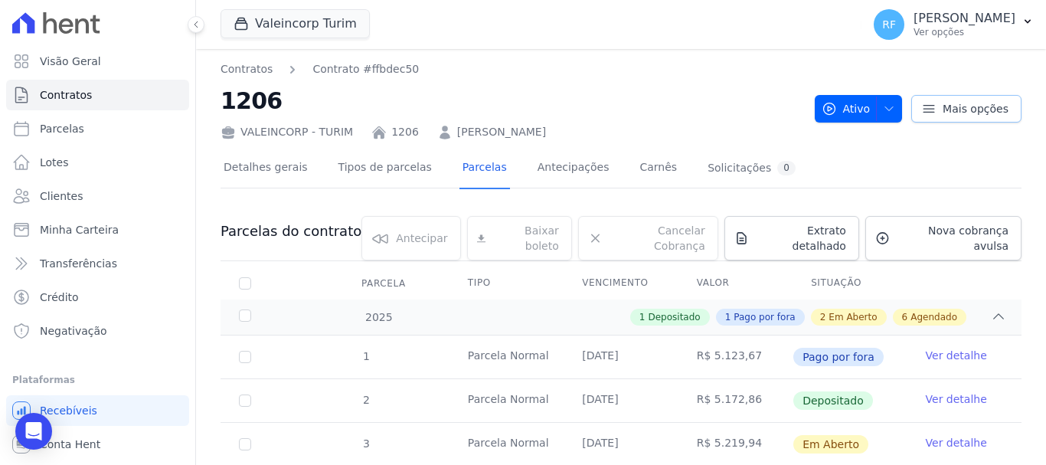
scroll to position [153, 0]
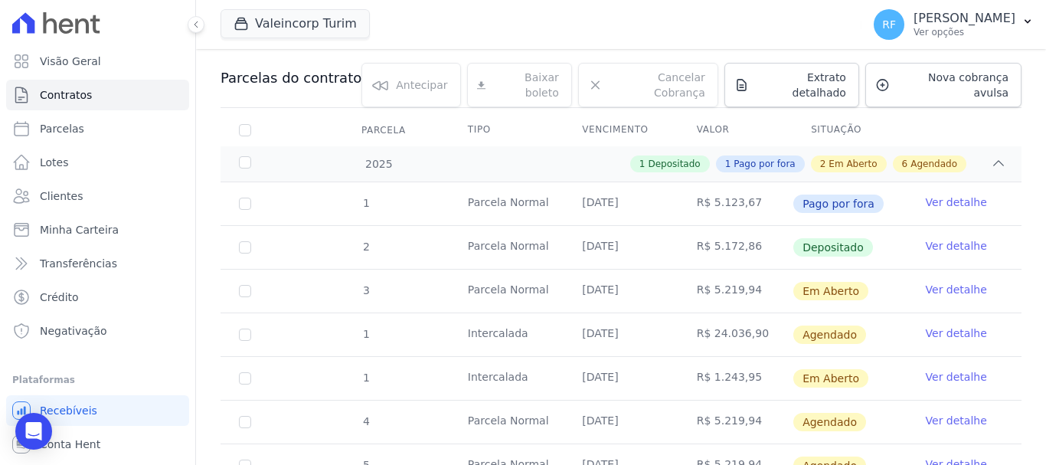
click at [926, 325] on link "Ver detalhe" at bounding box center [956, 332] width 61 height 15
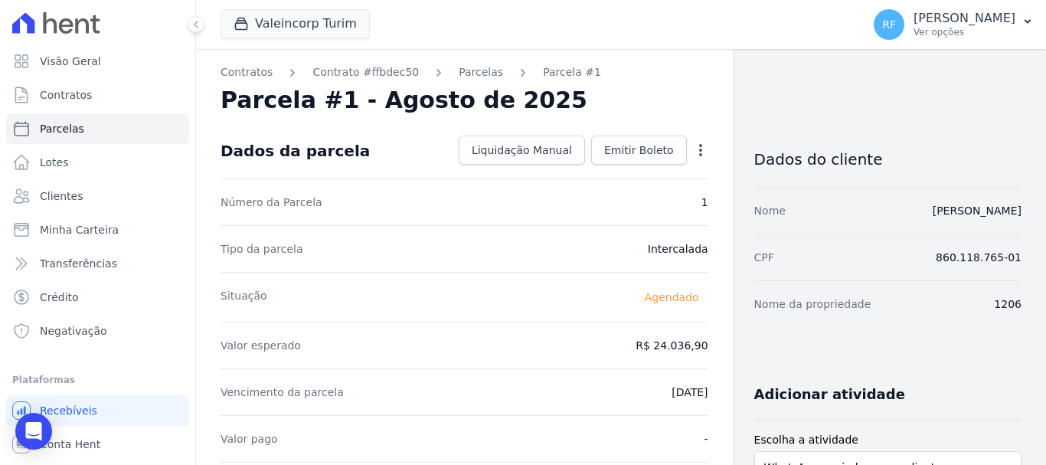
click at [693, 149] on icon "button" at bounding box center [700, 149] width 15 height 15
click at [657, 170] on link "Alterar" at bounding box center [634, 171] width 135 height 28
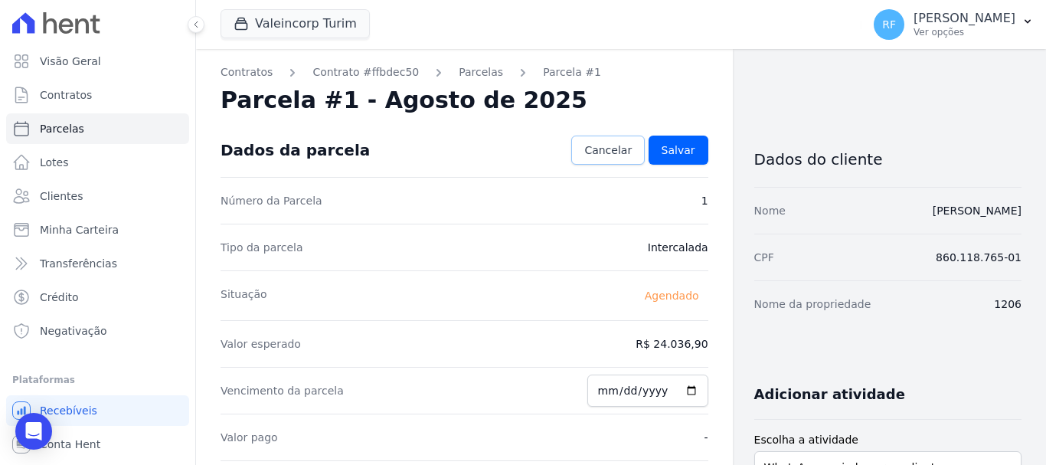
click at [612, 152] on span "Cancelar" at bounding box center [607, 149] width 47 height 15
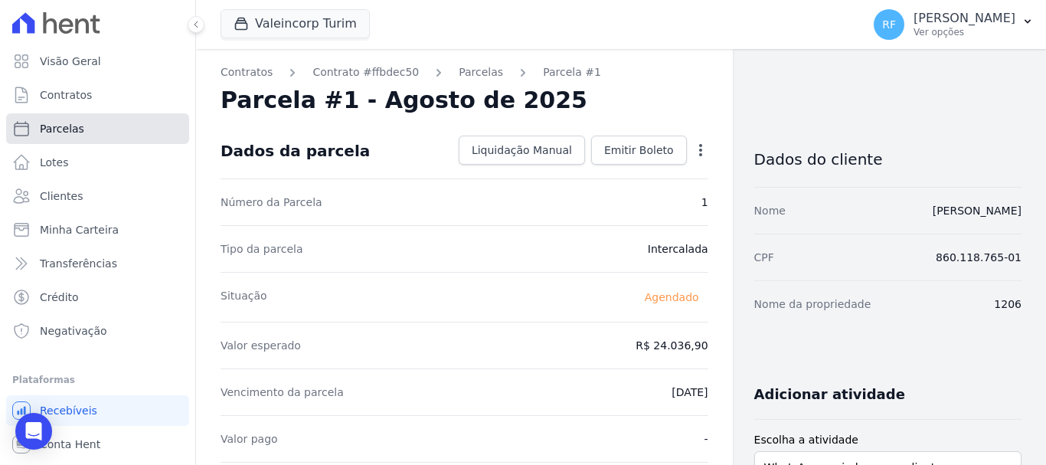
click at [100, 128] on link "Parcelas" at bounding box center [97, 128] width 183 height 31
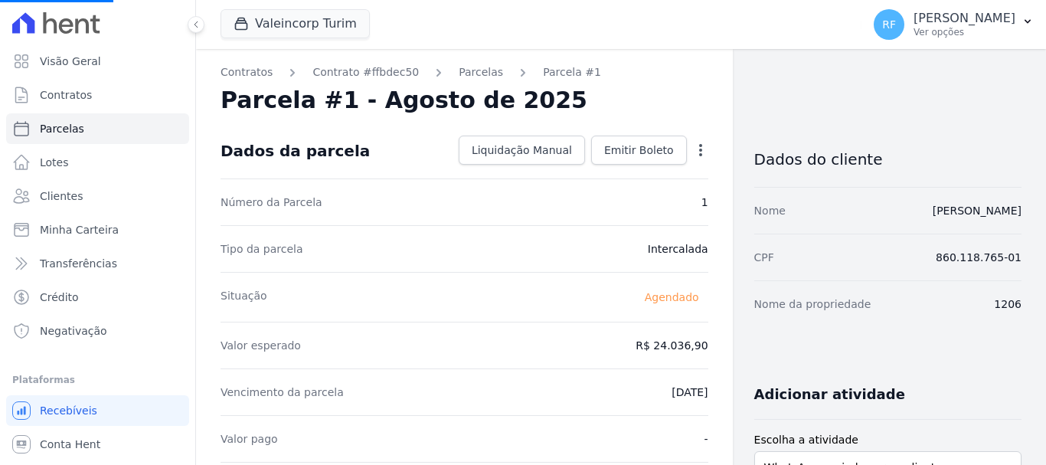
select select
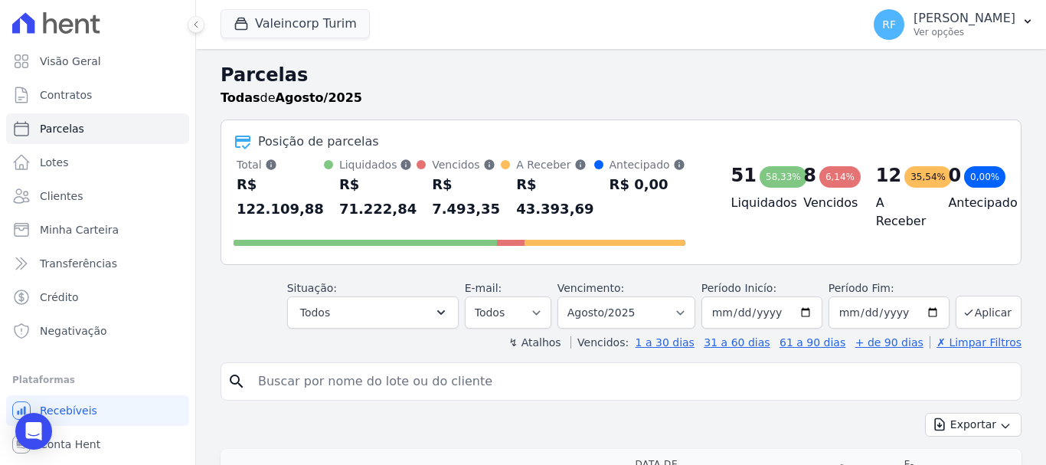
click at [361, 384] on input "search" at bounding box center [632, 381] width 766 height 31
click at [87, 90] on span "Contratos" at bounding box center [66, 94] width 52 height 15
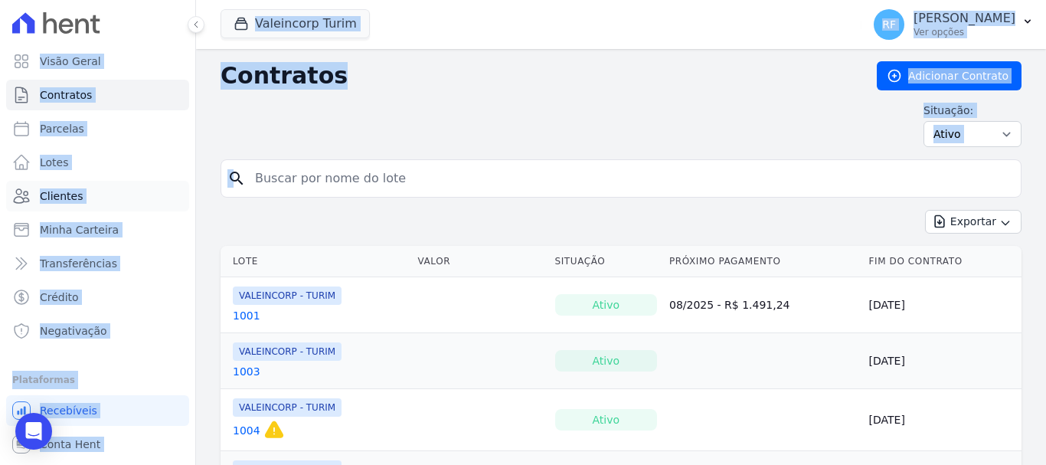
drag, startPoint x: 409, startPoint y: 177, endPoint x: 51, endPoint y: 187, distance: 358.4
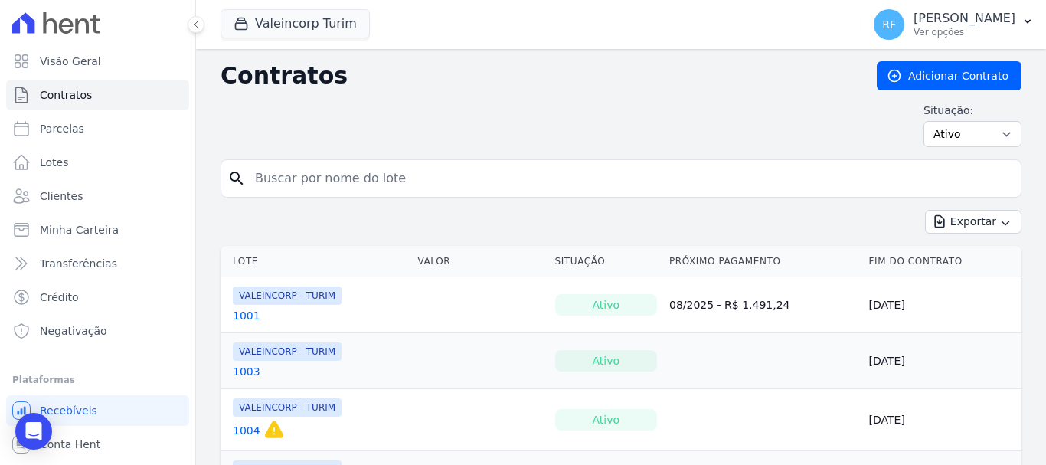
click at [268, 178] on input "search" at bounding box center [630, 178] width 769 height 31
type input "807"
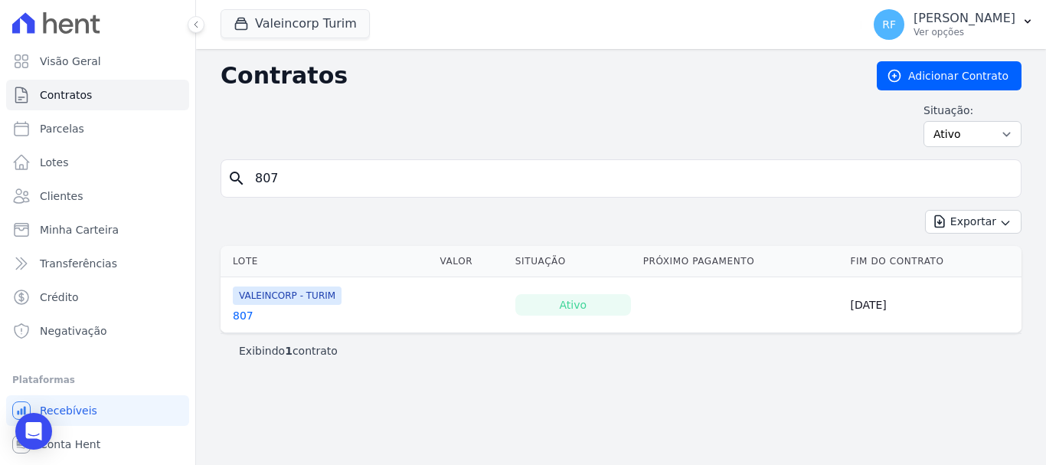
click at [243, 311] on link "807" at bounding box center [243, 315] width 21 height 15
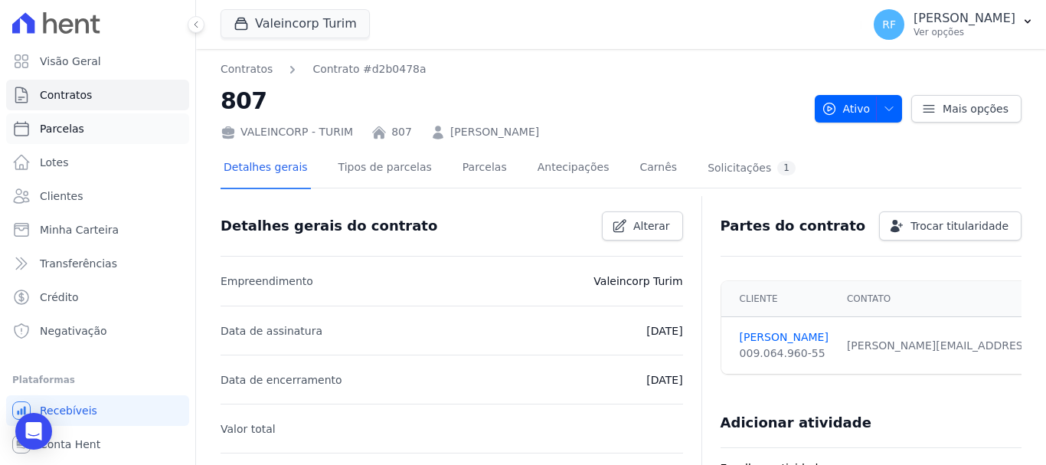
click at [66, 132] on span "Parcelas" at bounding box center [62, 128] width 44 height 15
select select
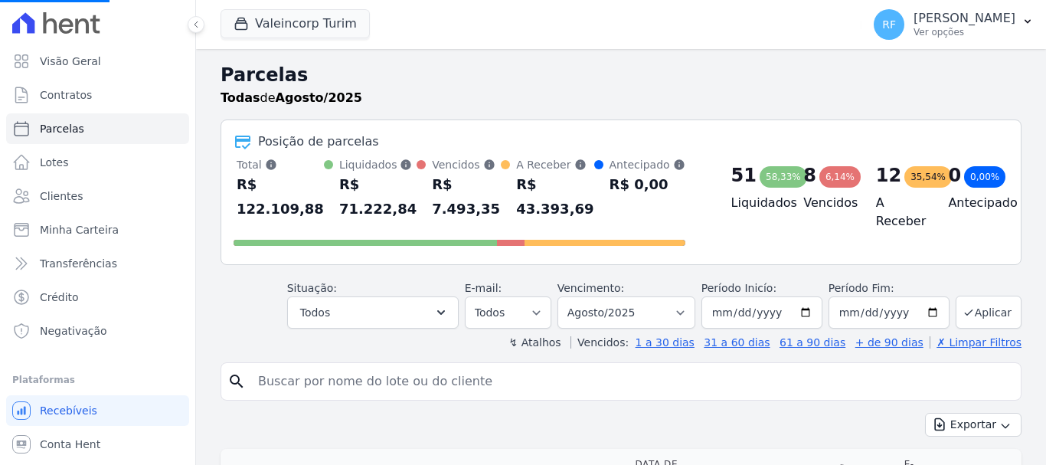
select select
click at [266, 314] on div "Situação: Agendado Em Aberto Pago Processando Cancelado Vencido Transferindo De…" at bounding box center [620, 301] width 801 height 54
click at [340, 394] on input "search" at bounding box center [632, 381] width 766 height 31
type input "120"
drag, startPoint x: 340, startPoint y: 380, endPoint x: 224, endPoint y: 377, distance: 115.6
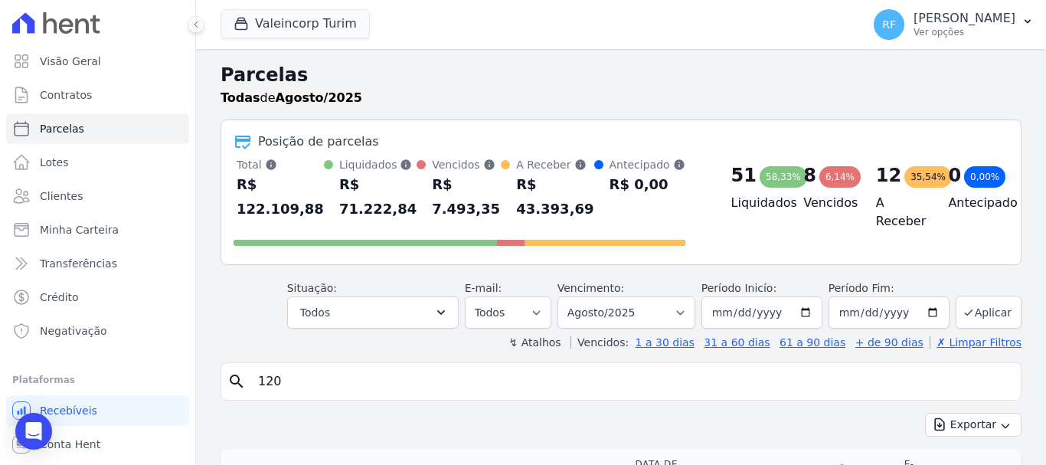
click at [225, 380] on div "search 120" at bounding box center [620, 381] width 801 height 38
click at [106, 101] on link "Contratos" at bounding box center [97, 95] width 183 height 31
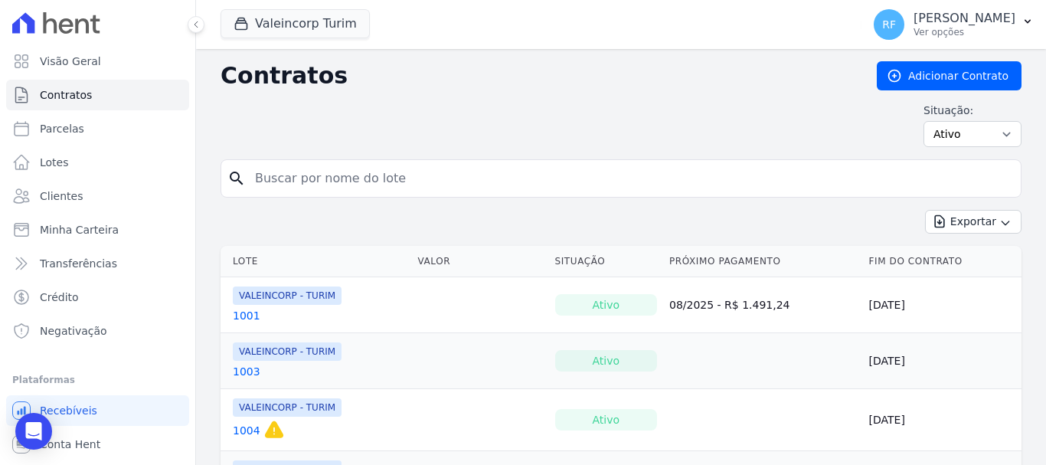
click at [849, 188] on input "search" at bounding box center [630, 178] width 769 height 31
type input "1206"
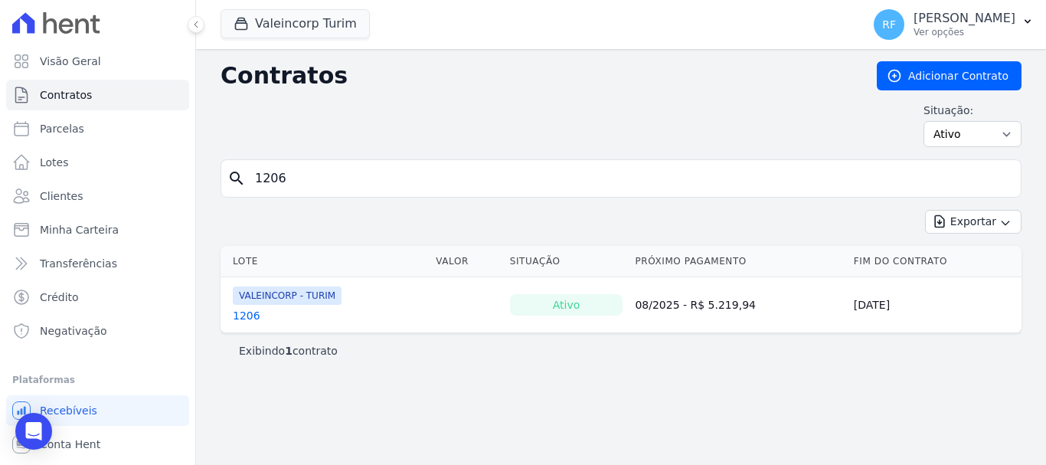
click at [245, 312] on link "1206" at bounding box center [247, 315] width 28 height 15
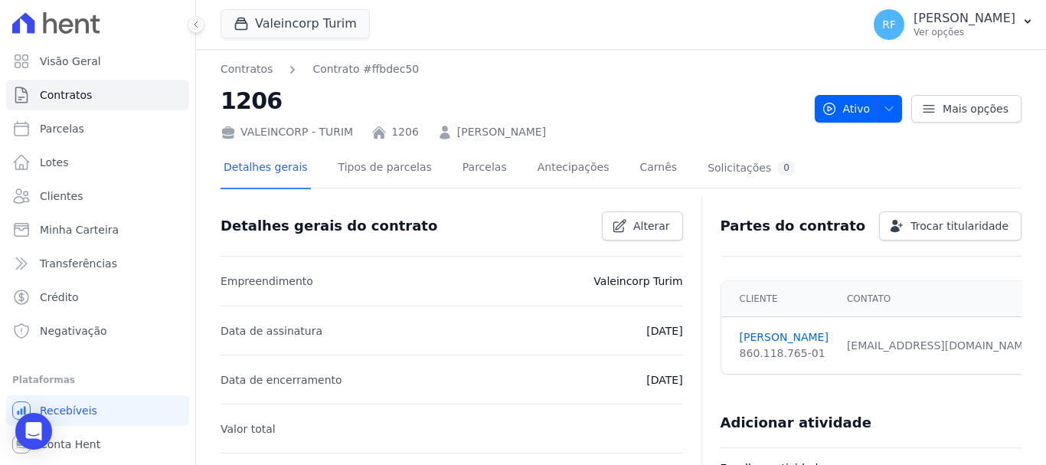
scroll to position [77, 0]
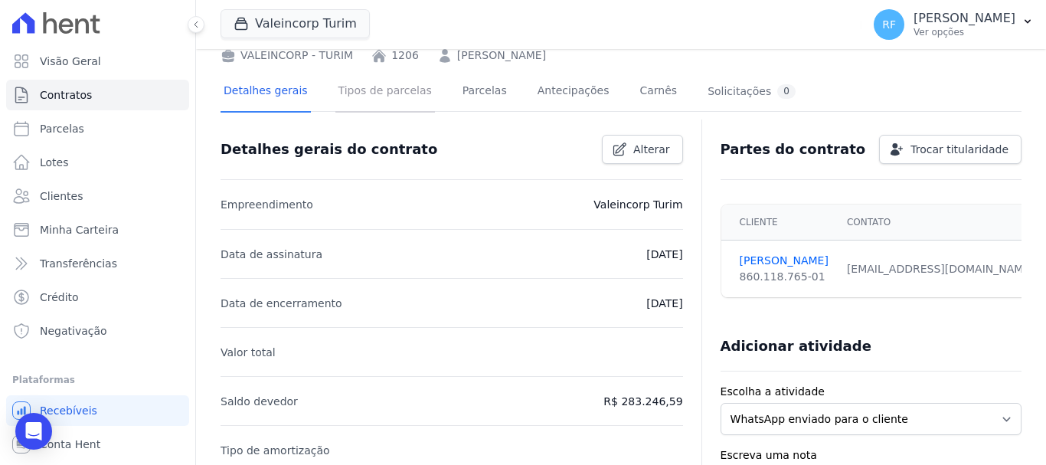
click at [377, 82] on link "Tipos de parcelas" at bounding box center [385, 92] width 100 height 41
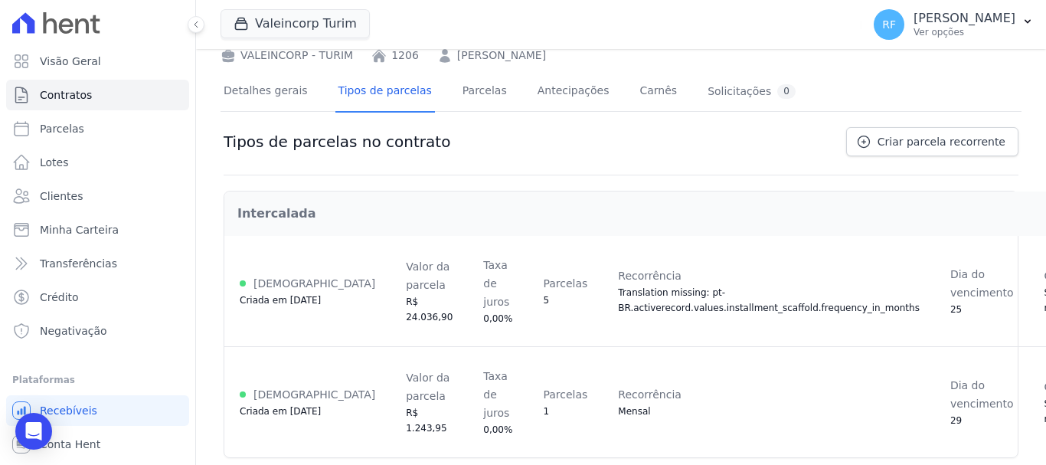
scroll to position [230, 0]
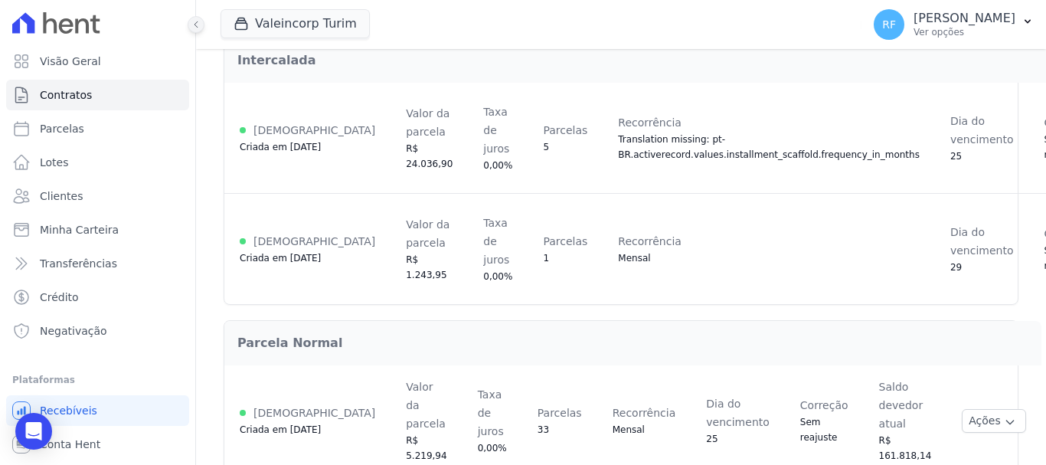
click at [198, 29] on button at bounding box center [196, 24] width 17 height 17
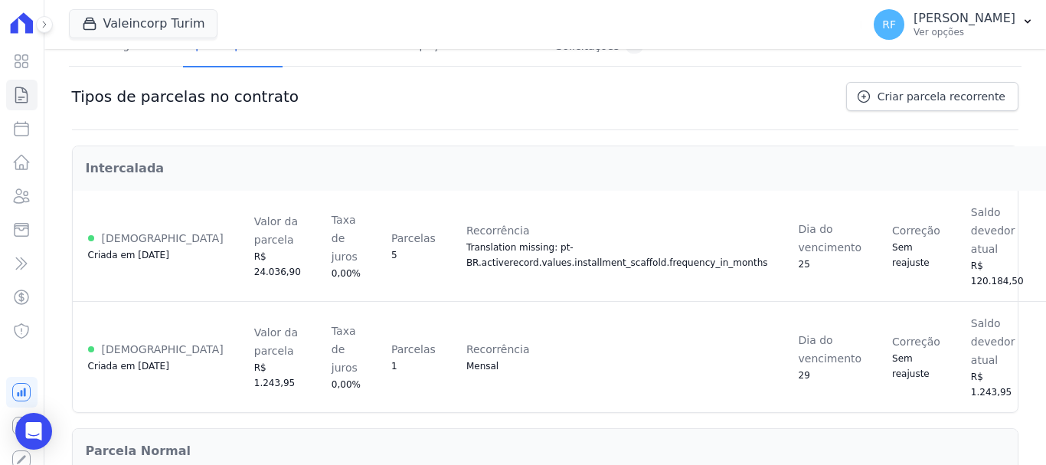
scroll to position [45, 0]
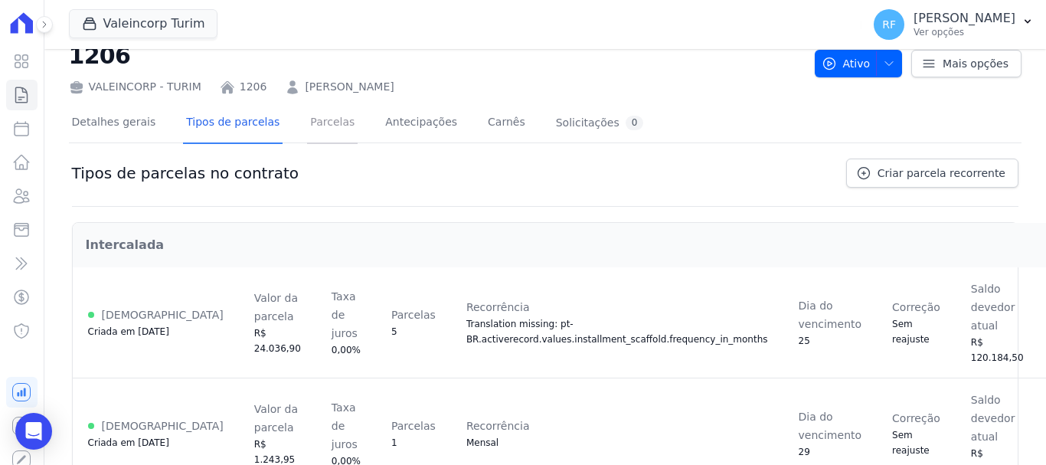
click at [330, 115] on link "Parcelas" at bounding box center [332, 123] width 51 height 41
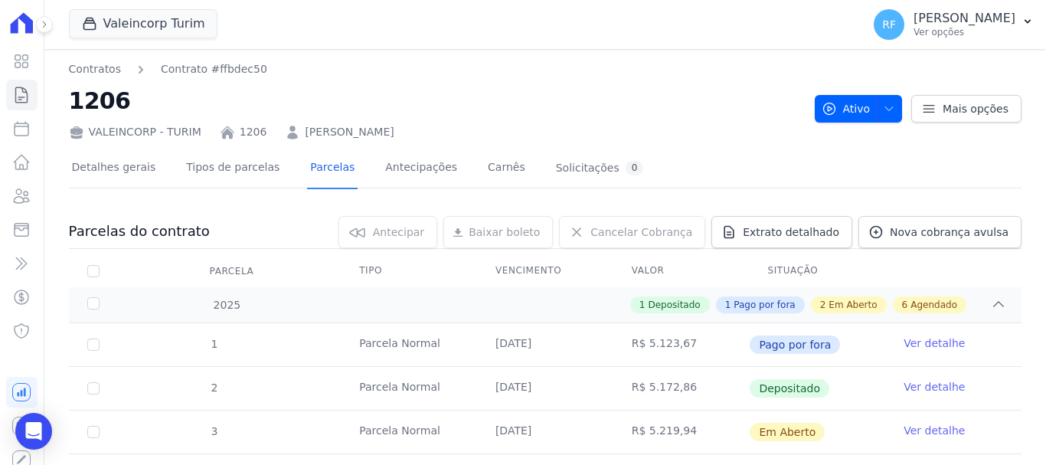
scroll to position [77, 0]
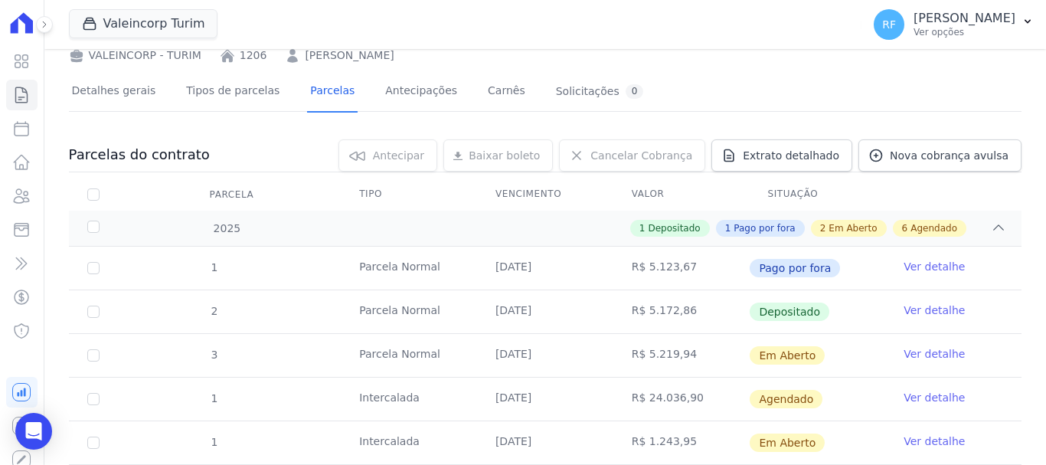
click at [942, 394] on link "Ver detalhe" at bounding box center [933, 397] width 61 height 15
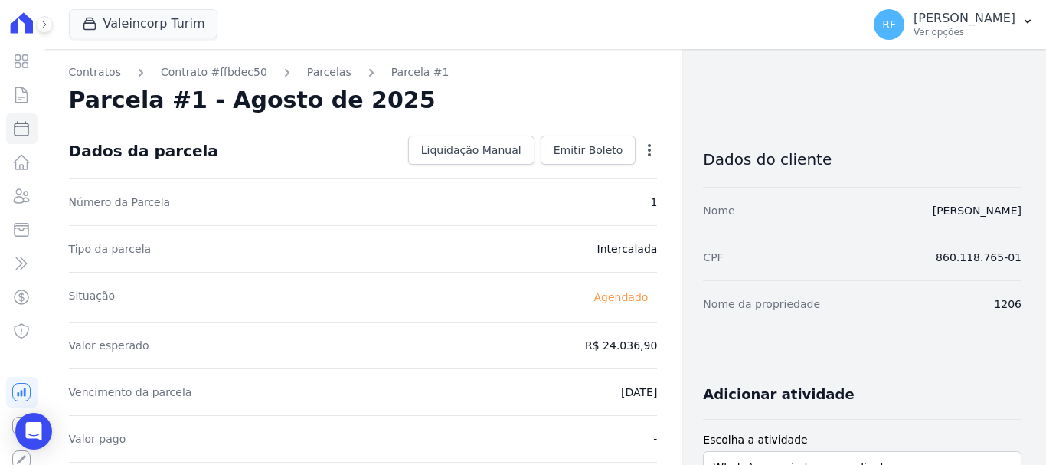
click at [641, 162] on div "Open options Alterar [GEOGRAPHIC_DATA]" at bounding box center [645, 152] width 21 height 26
click at [645, 152] on icon "button" at bounding box center [649, 149] width 15 height 15
click at [591, 94] on div "Parcela #1 - Agosto de 2025" at bounding box center [363, 101] width 589 height 28
drag, startPoint x: 661, startPoint y: 341, endPoint x: 573, endPoint y: 350, distance: 88.4
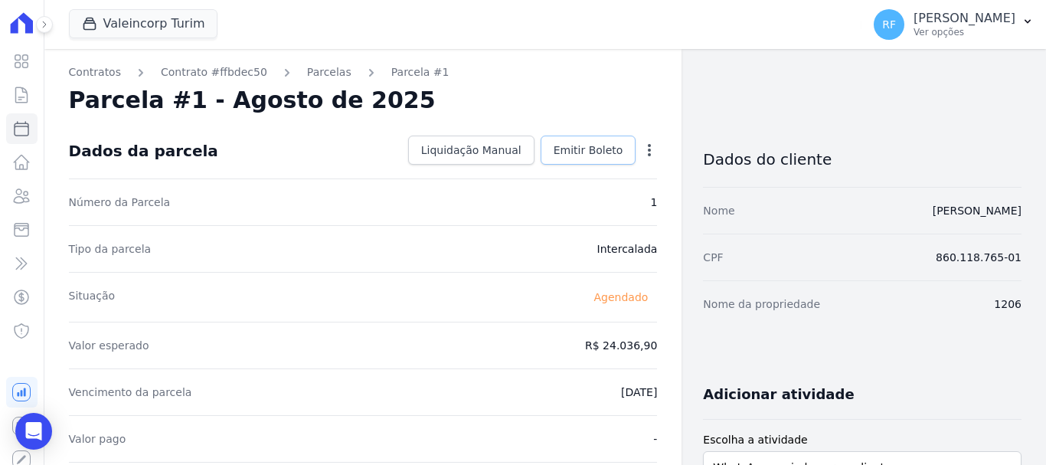
click at [570, 158] on link "Emitir Boleto" at bounding box center [589, 150] width 96 height 29
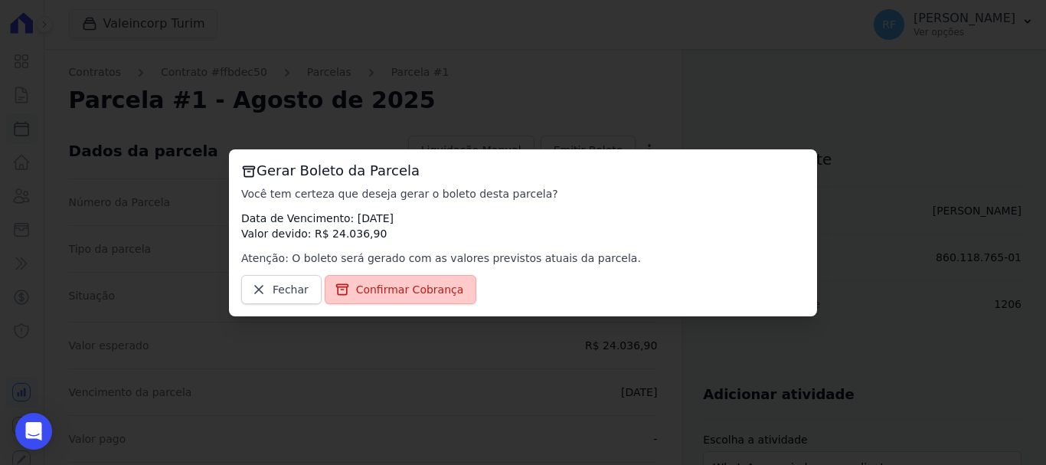
click at [433, 279] on link "Confirmar Cobrança" at bounding box center [401, 289] width 152 height 29
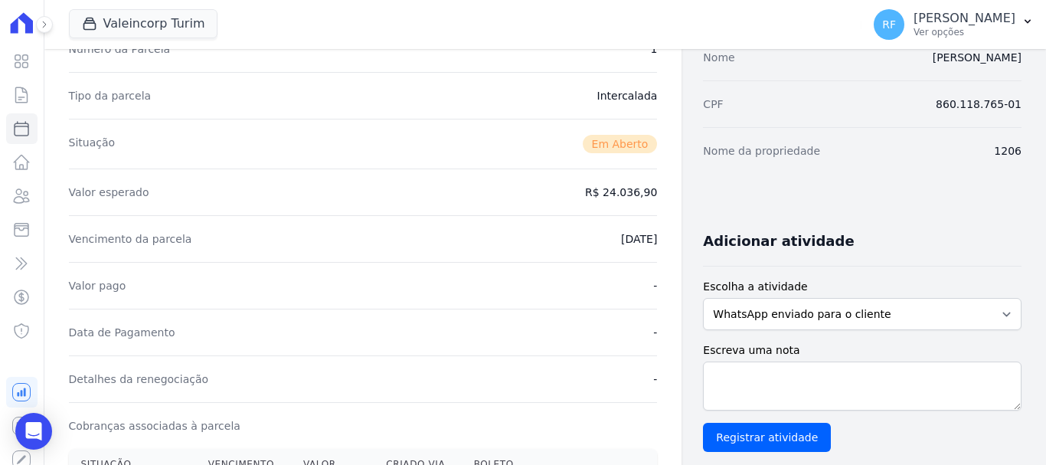
scroll to position [77, 0]
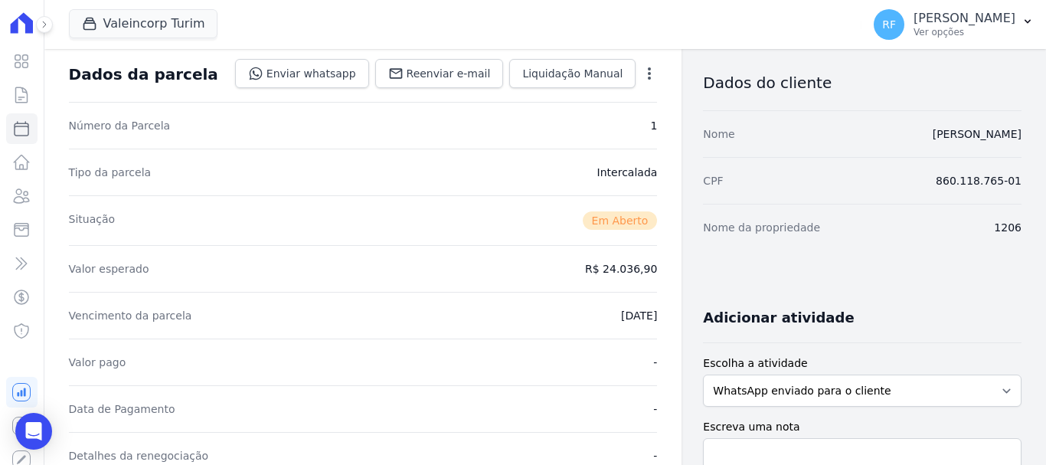
click at [642, 78] on icon "button" at bounding box center [649, 73] width 15 height 15
click at [605, 104] on link "Alterar" at bounding box center [583, 94] width 135 height 28
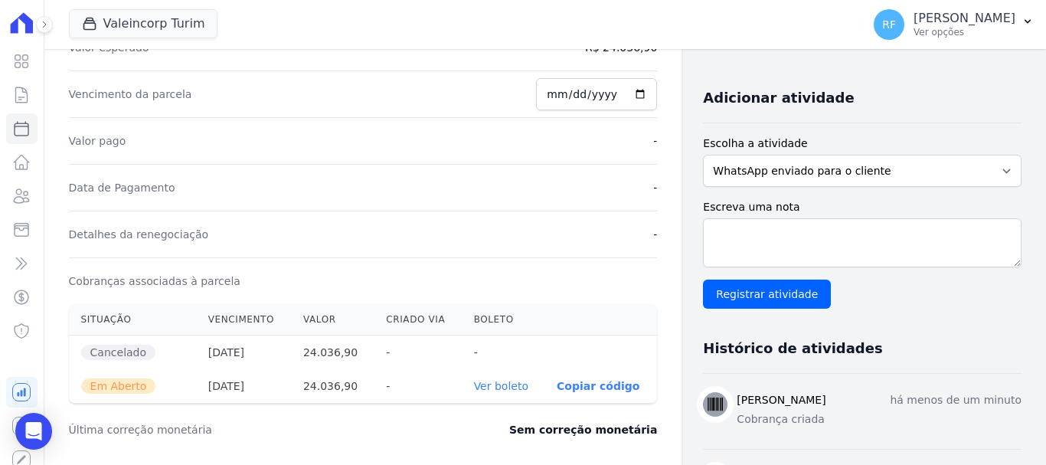
scroll to position [143, 0]
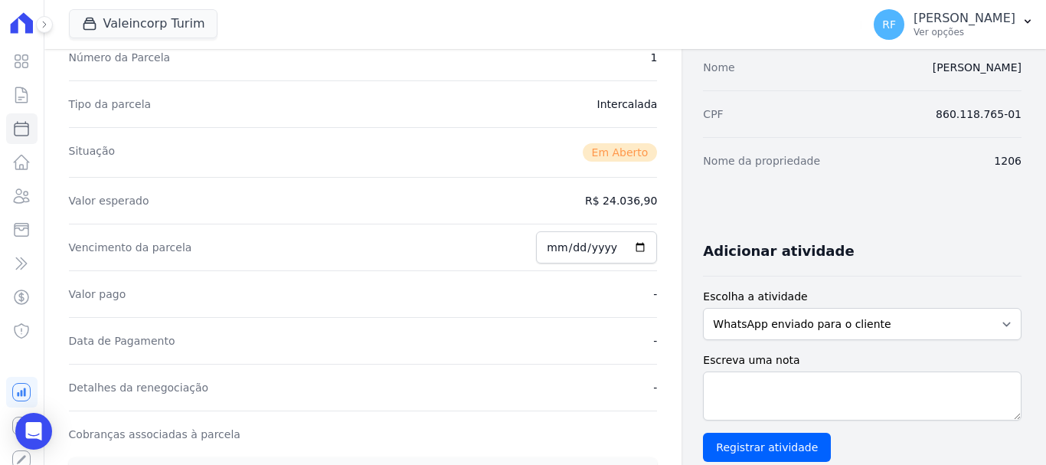
click at [617, 204] on dd "R$ 24.036,90" at bounding box center [621, 200] width 72 height 15
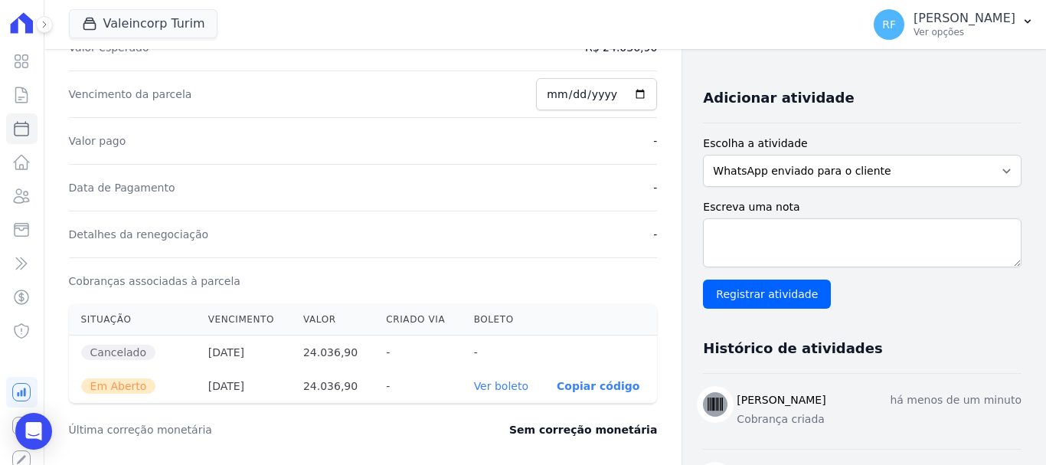
scroll to position [373, 0]
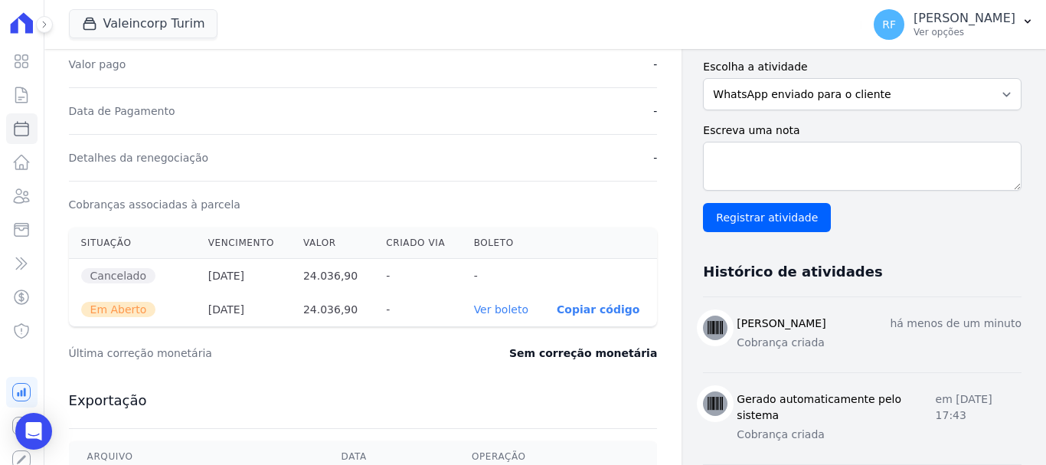
click at [331, 305] on th "24.036,90" at bounding box center [332, 309] width 83 height 34
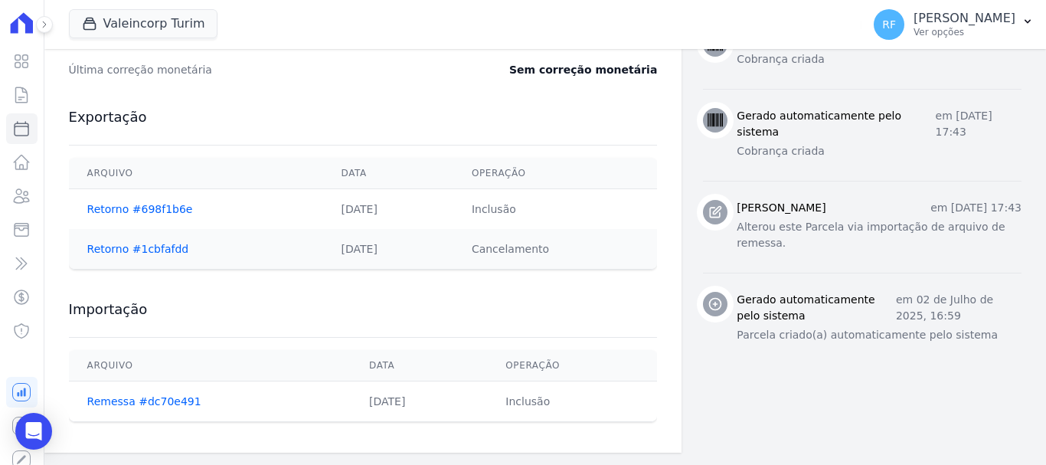
scroll to position [503, 0]
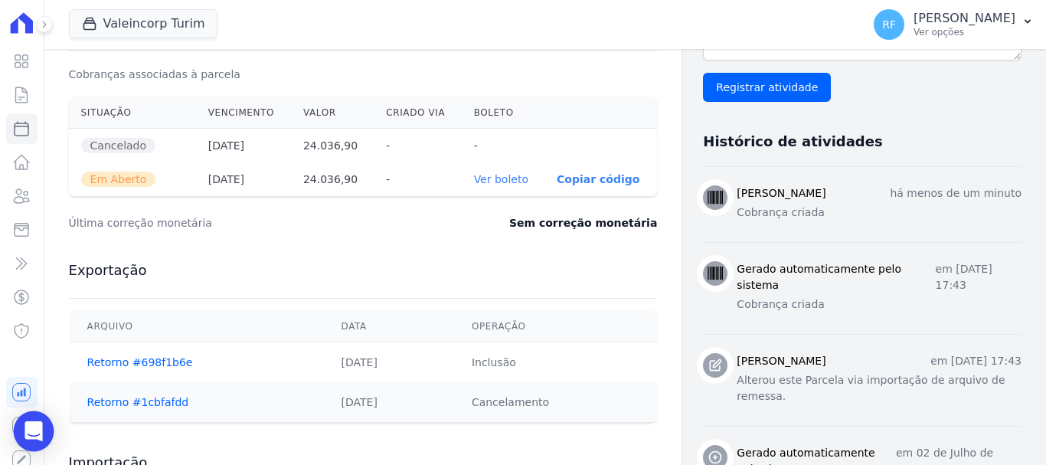
click at [35, 435] on icon "Open Intercom Messenger" at bounding box center [34, 431] width 20 height 20
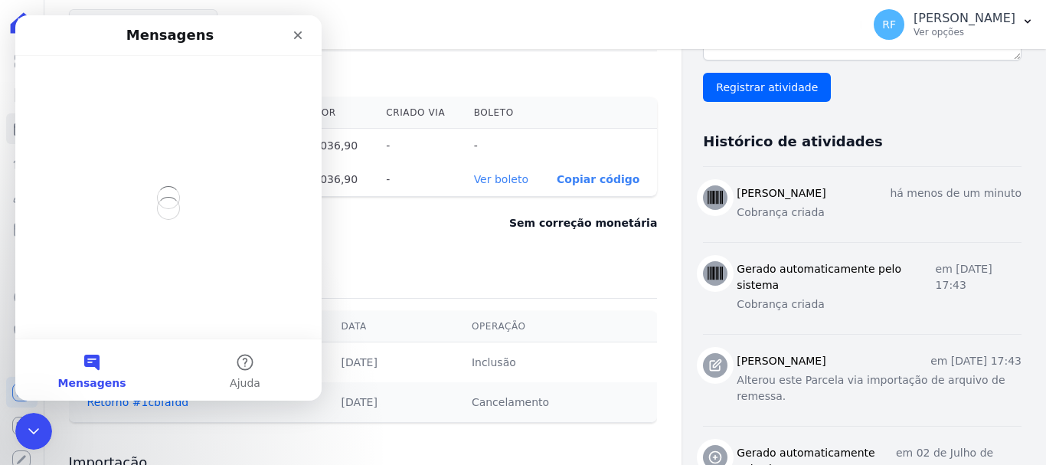
scroll to position [0, 0]
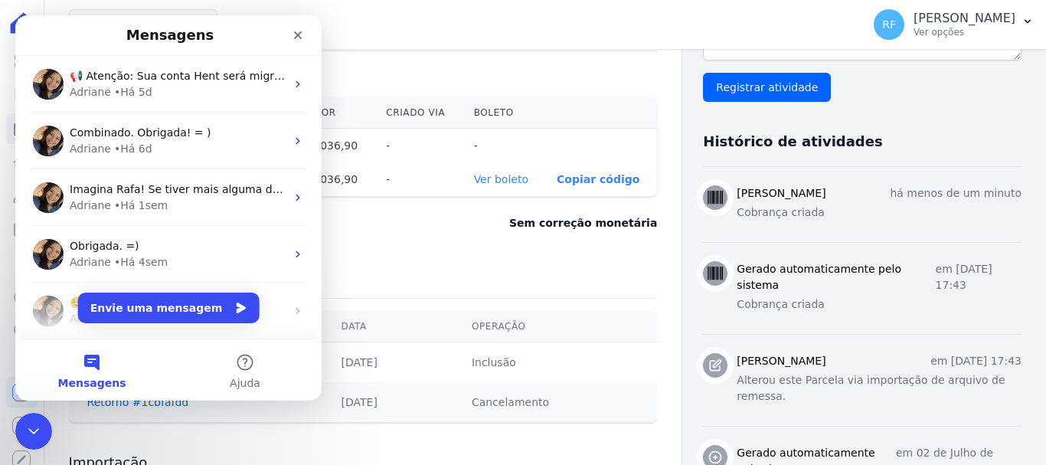
click at [198, 99] on div "Adriane • Há 5d" at bounding box center [178, 92] width 216 height 16
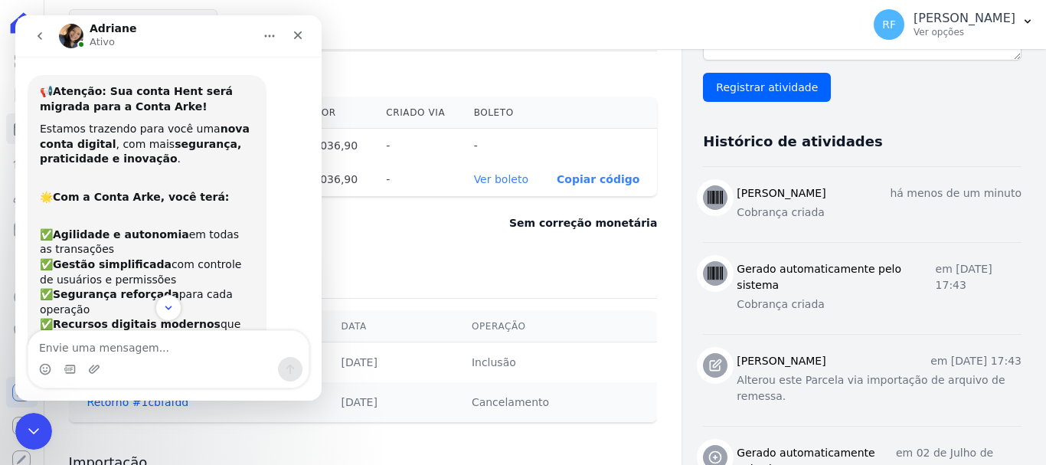
click at [44, 40] on icon "go back" at bounding box center [40, 36] width 12 height 12
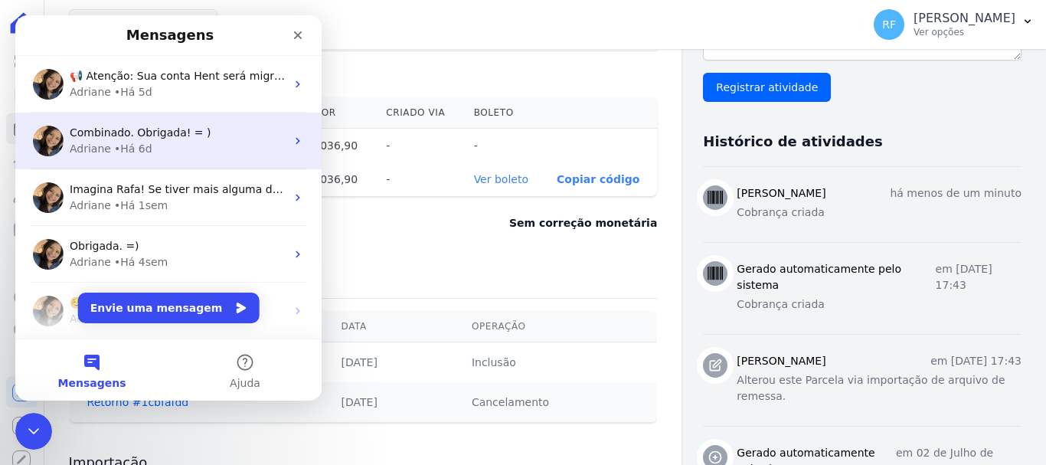
click at [173, 127] on span "Combinado. Obrigada! = )" at bounding box center [141, 132] width 142 height 12
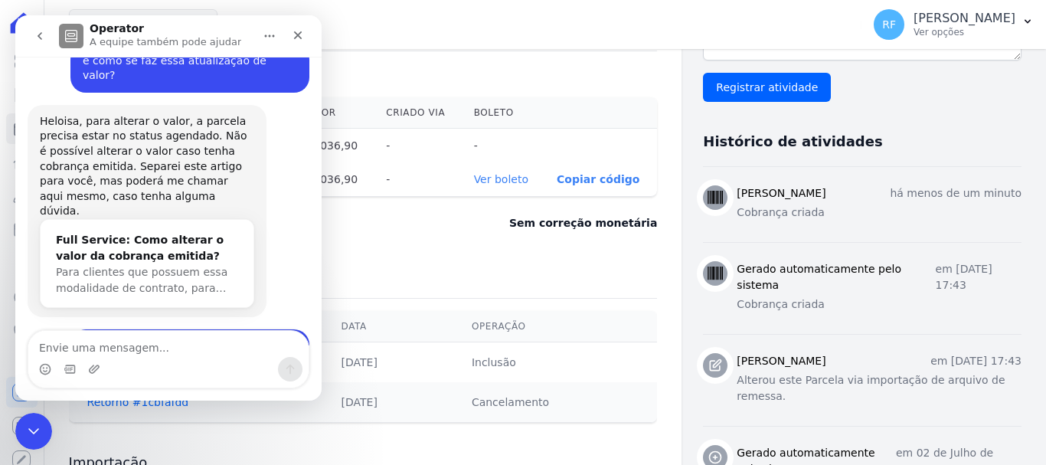
scroll to position [937, 0]
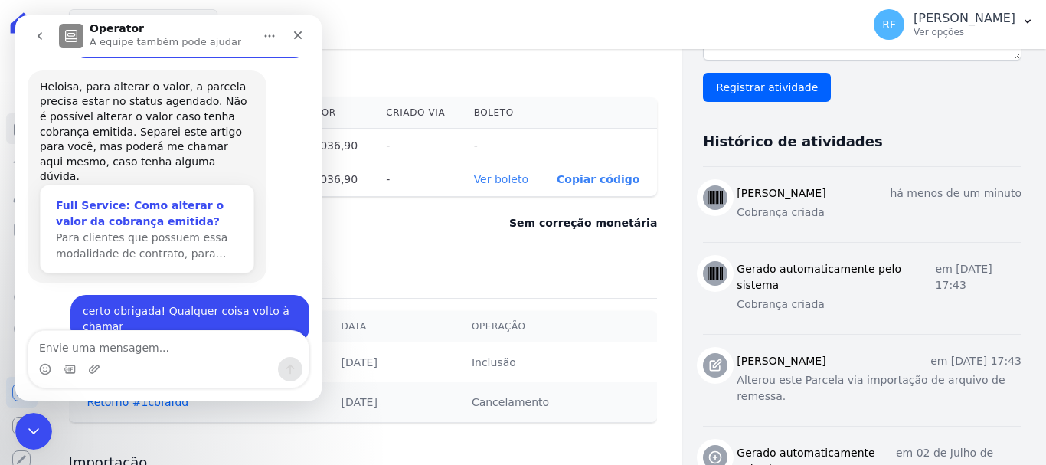
click at [212, 230] on div "Para clientes que possuem essa modalidade de contrato, para…" at bounding box center [147, 246] width 182 height 32
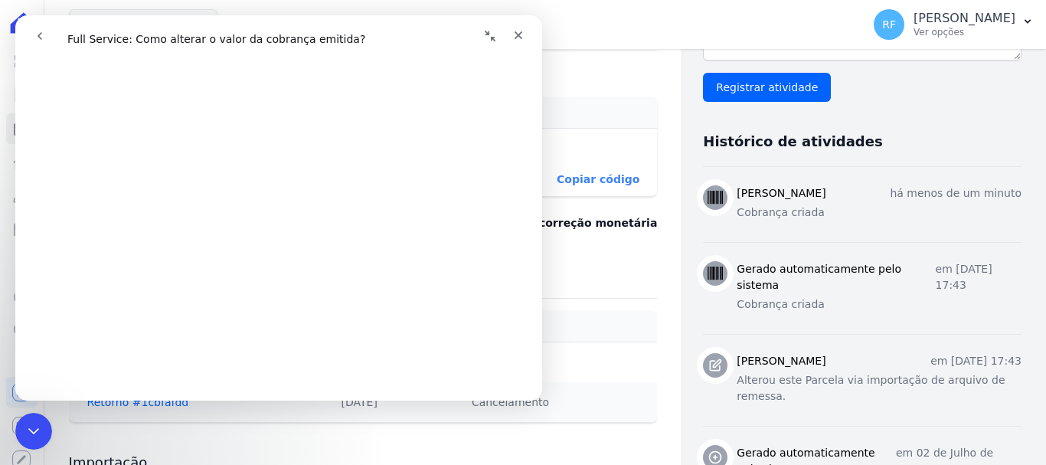
scroll to position [805, 0]
click at [519, 32] on icon "Fechar" at bounding box center [518, 35] width 12 height 12
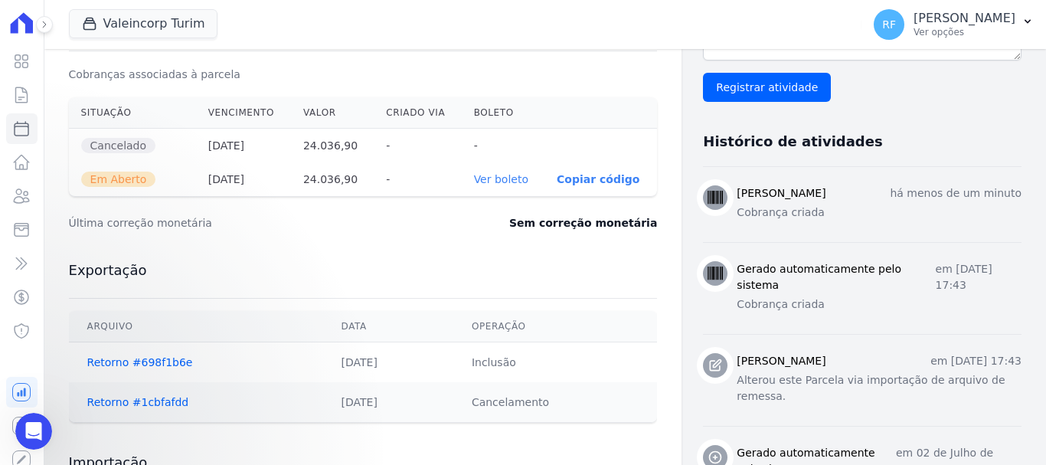
scroll to position [0, 0]
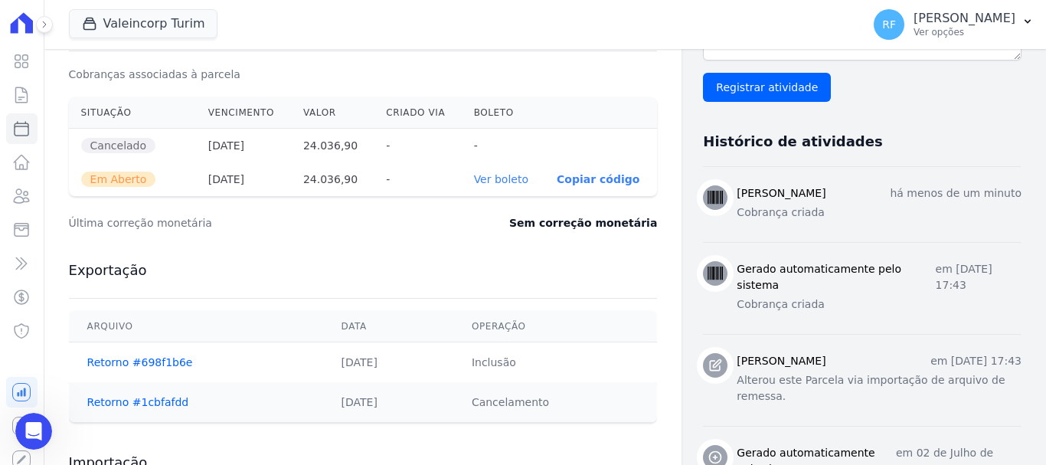
click at [661, 202] on div "Situação Vencimento [GEOGRAPHIC_DATA] Criado via [GEOGRAPHIC_DATA] Cancelado [D…" at bounding box center [363, 147] width 638 height 112
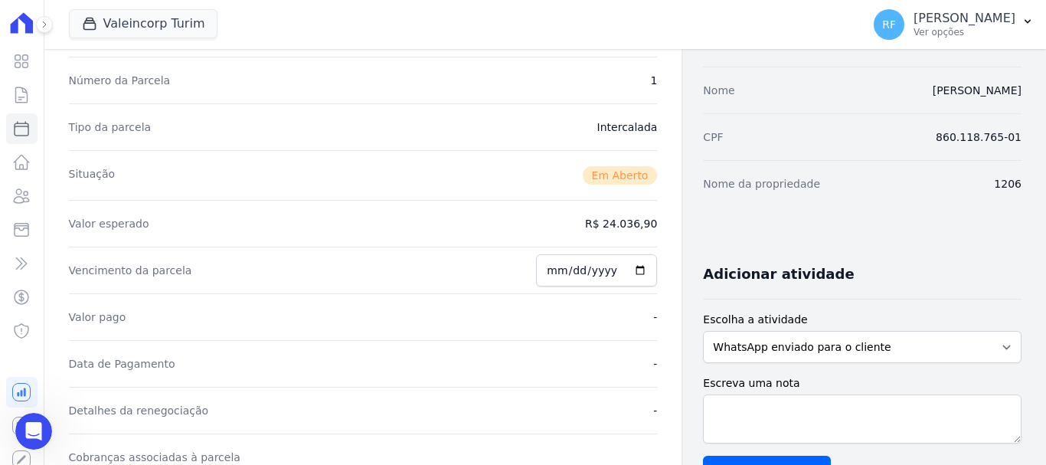
scroll to position [44, 0]
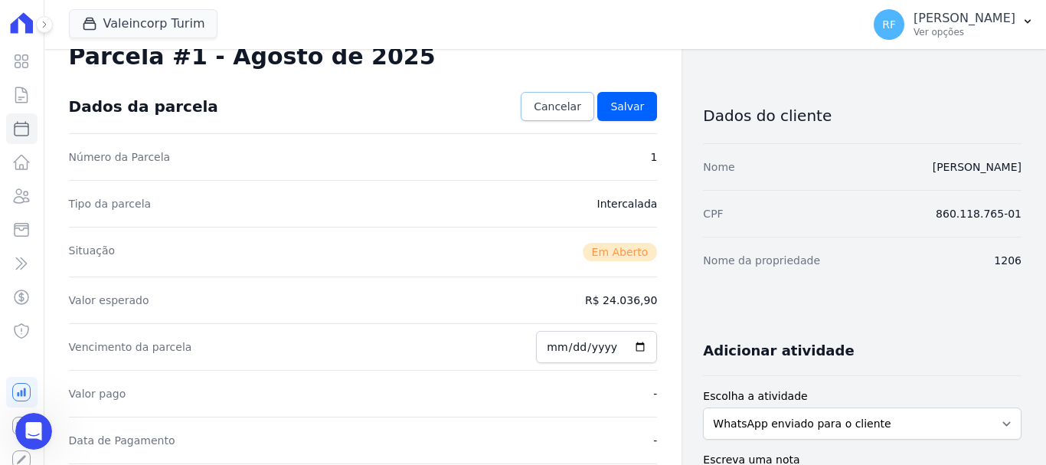
click at [575, 96] on link "Cancelar" at bounding box center [557, 106] width 73 height 29
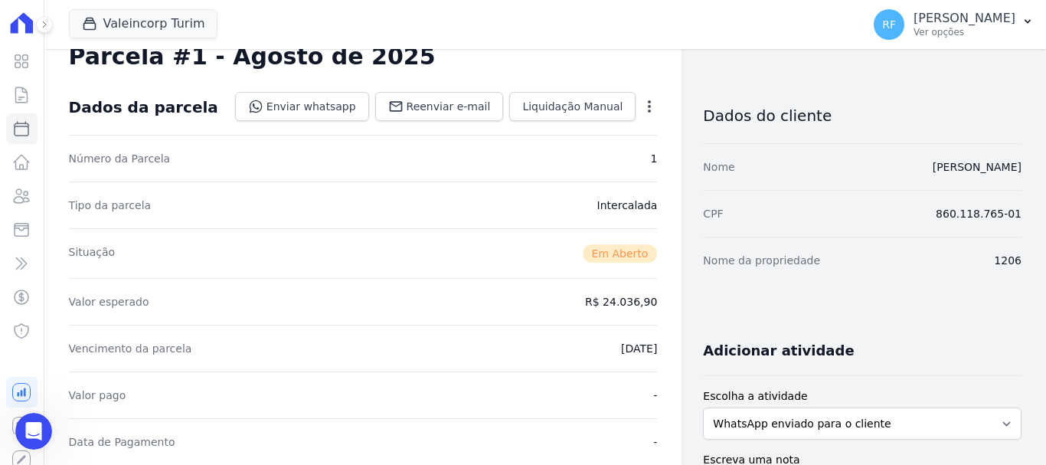
click at [643, 100] on icon "button" at bounding box center [649, 106] width 15 height 15
click at [579, 163] on link "Cancelar Cobrança" at bounding box center [583, 155] width 135 height 28
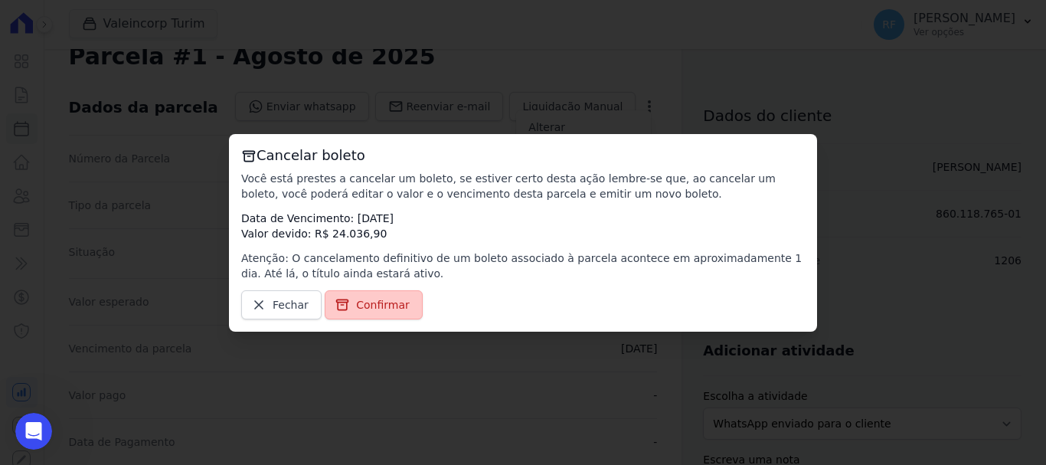
click at [397, 302] on span "Confirmar" at bounding box center [383, 304] width 54 height 15
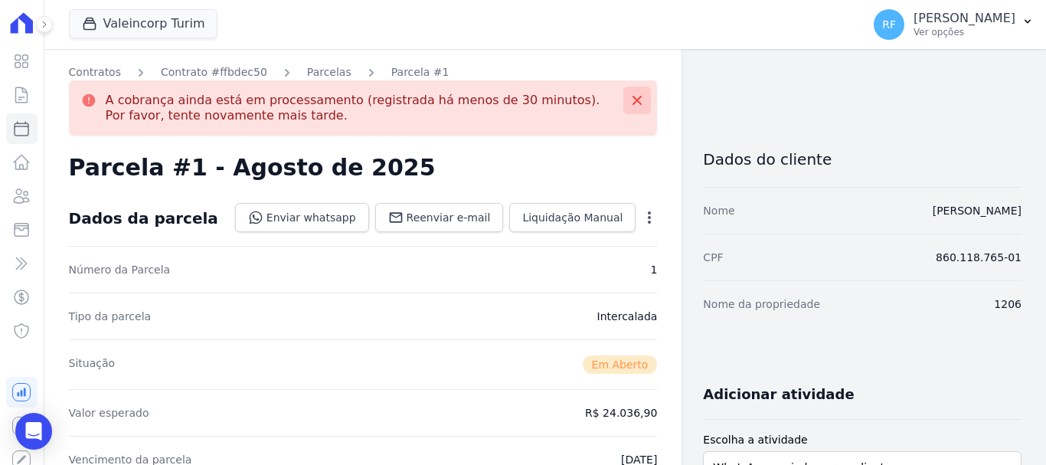
click at [629, 93] on icon at bounding box center [636, 100] width 15 height 15
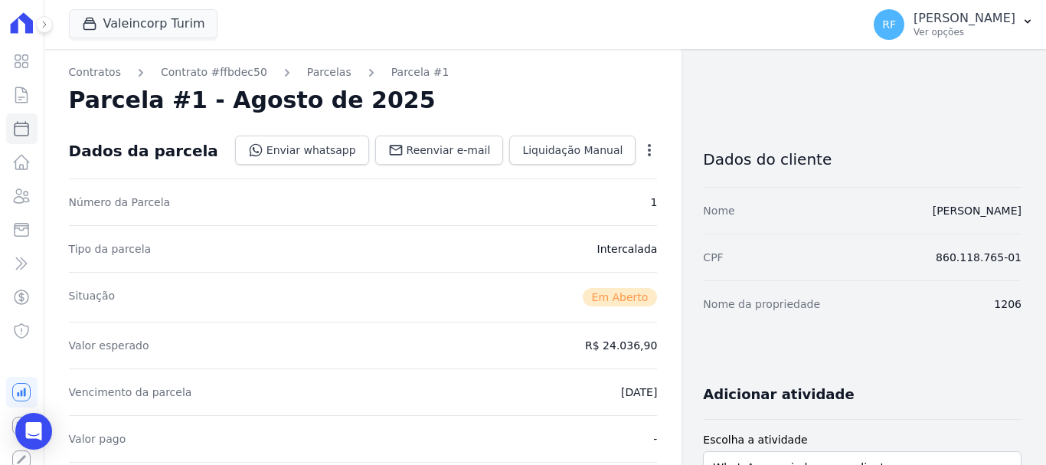
click at [54, 30] on div "Valeincorp Turim Você possui apenas um empreendimento Aplicar RF [PERSON_NAME] …" at bounding box center [544, 24] width 1001 height 49
click at [47, 23] on icon at bounding box center [44, 24] width 9 height 9
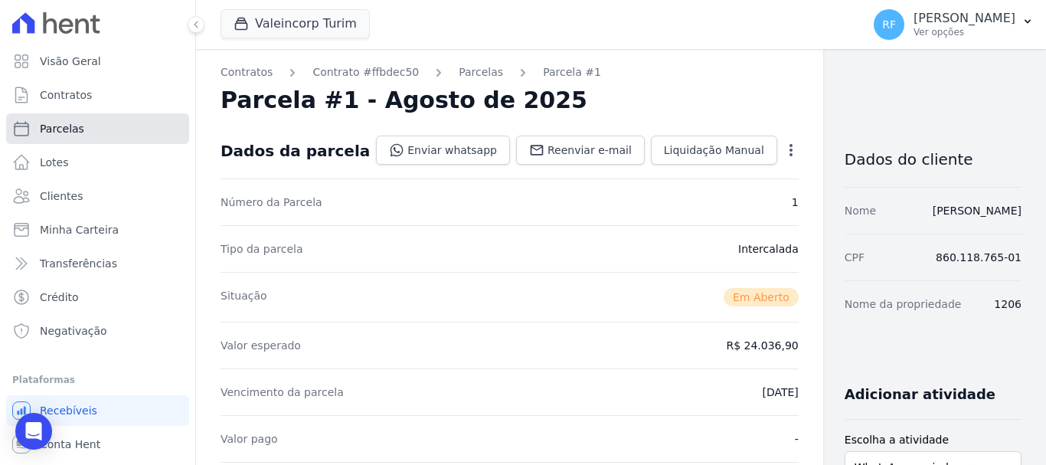
click at [89, 140] on link "Parcelas" at bounding box center [97, 128] width 183 height 31
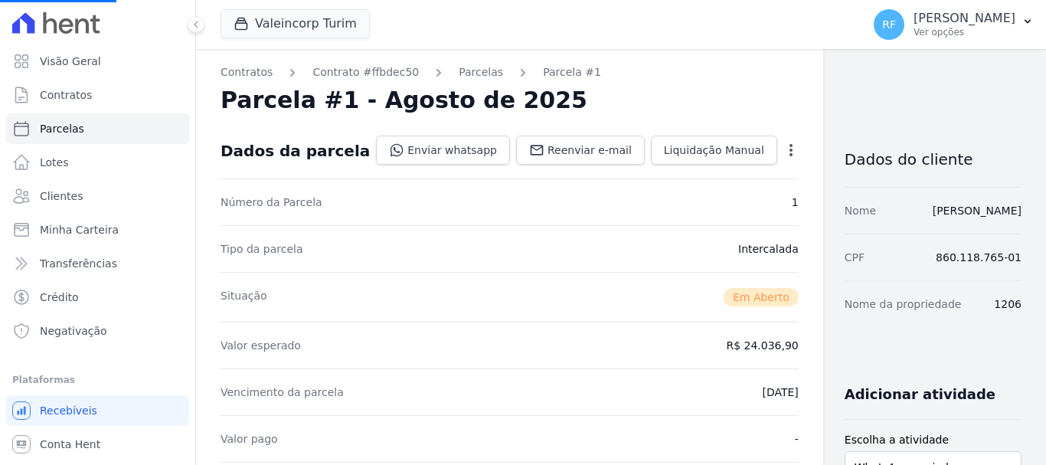
select select
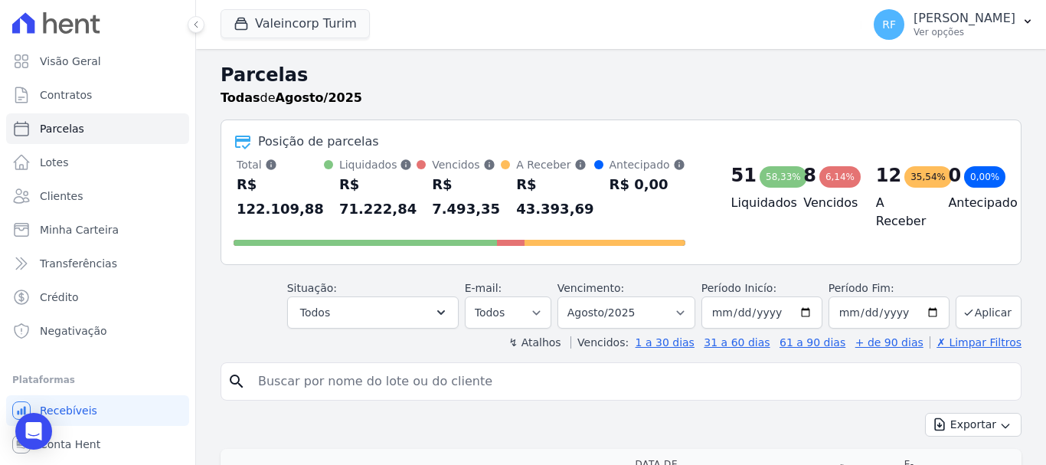
click at [385, 387] on input "search" at bounding box center [632, 381] width 766 height 31
type input "1206"
select select
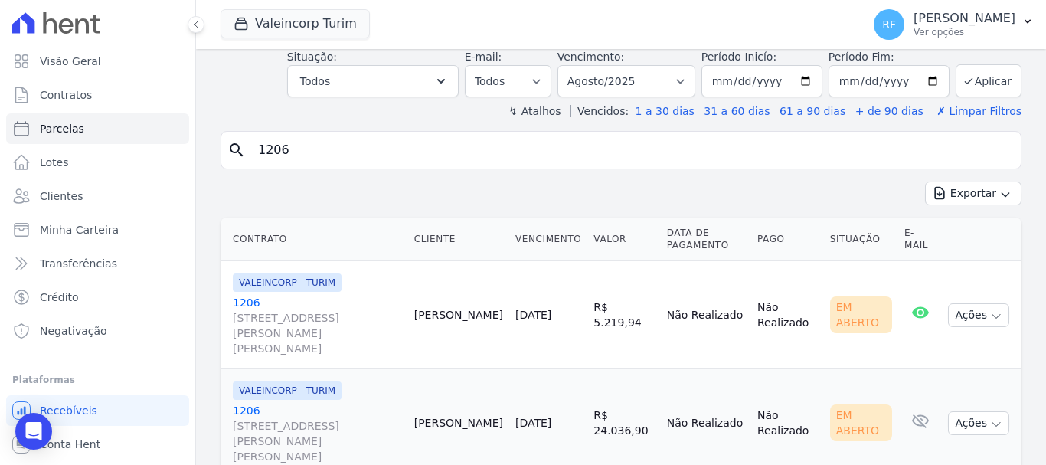
scroll to position [198, 0]
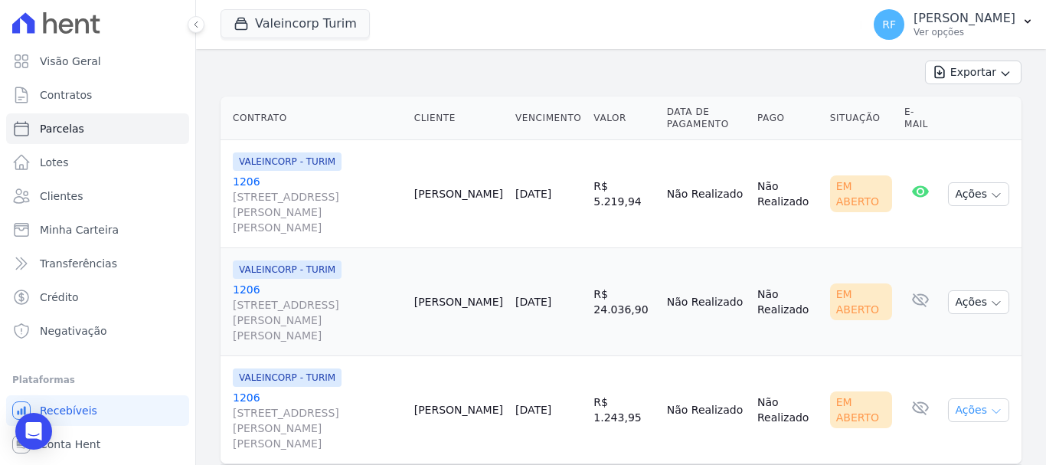
click at [959, 398] on button "Ações" at bounding box center [978, 410] width 61 height 24
click at [952, 431] on link "Ver boleto" at bounding box center [972, 445] width 147 height 28
